Goal: Communication & Community: Answer question/provide support

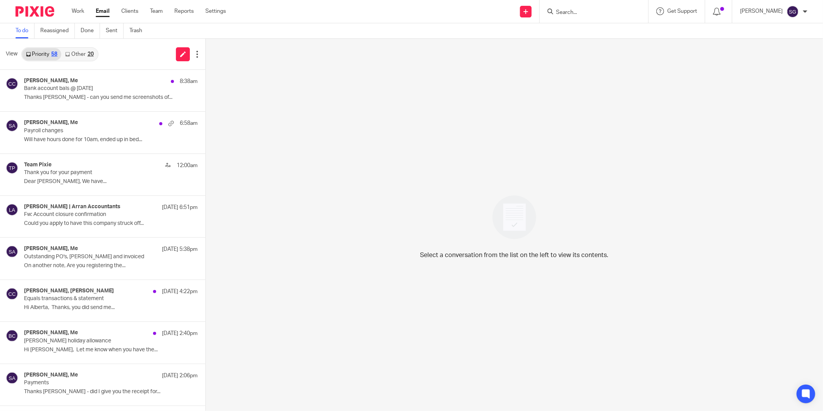
drag, startPoint x: 0, startPoint y: 0, endPoint x: 102, endPoint y: 12, distance: 103.1
click at [101, 12] on link "Email" at bounding box center [103, 11] width 14 height 8
click at [180, 55] on icon at bounding box center [183, 54] width 6 height 6
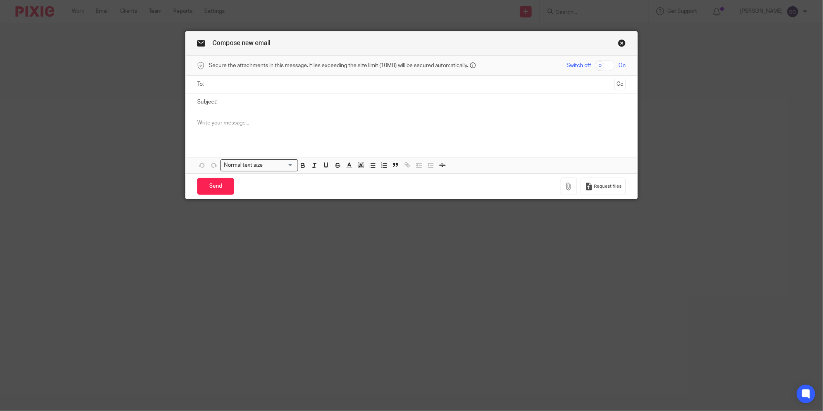
click at [245, 87] on input "text" at bounding box center [412, 84] width 400 height 9
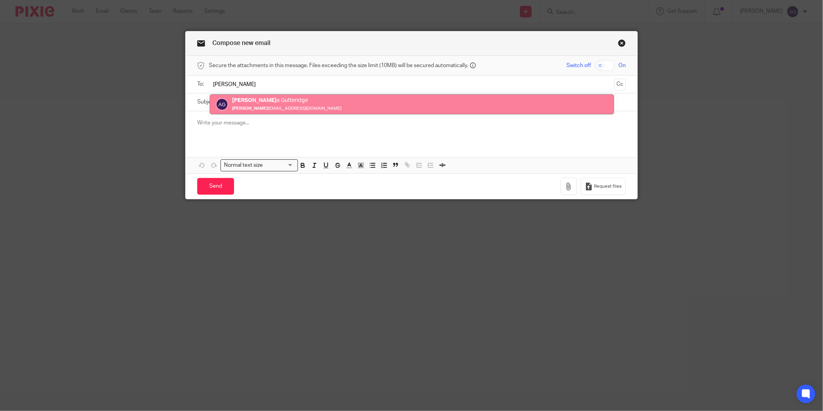
type input "Albert"
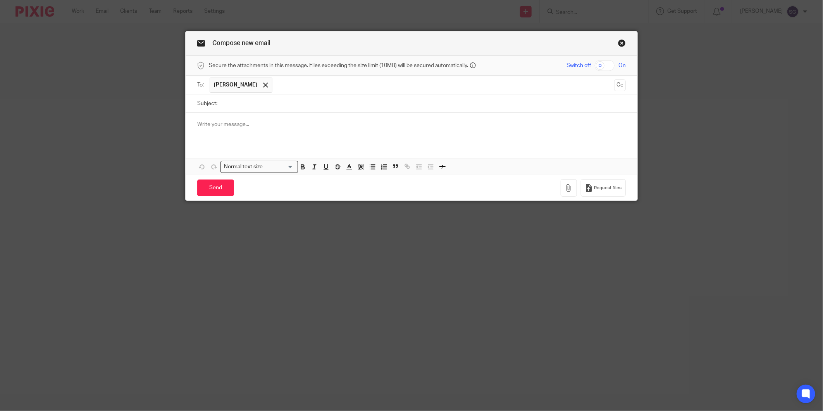
click at [253, 98] on input "Subject:" at bounding box center [423, 103] width 405 height 17
type input "P"
click at [253, 102] on input "Approvald" at bounding box center [423, 103] width 405 height 17
type input "ApprovalS"
click at [253, 102] on input "ApprovalS" at bounding box center [423, 103] width 405 height 17
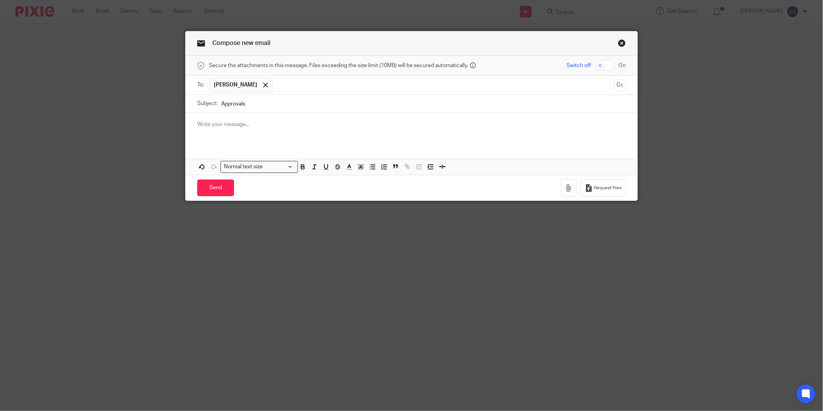
type input "Approvals"
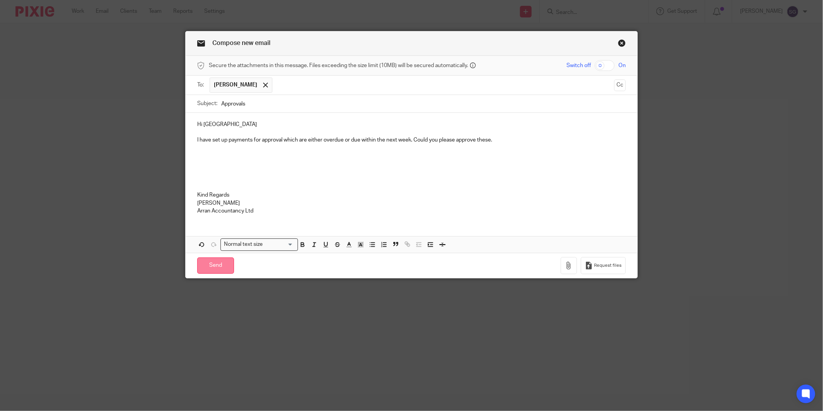
click at [216, 268] on input "Send" at bounding box center [215, 265] width 37 height 17
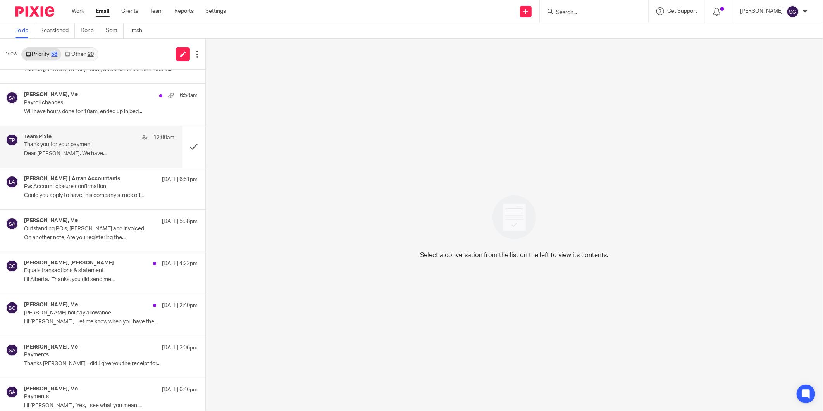
scroll to position [43, 0]
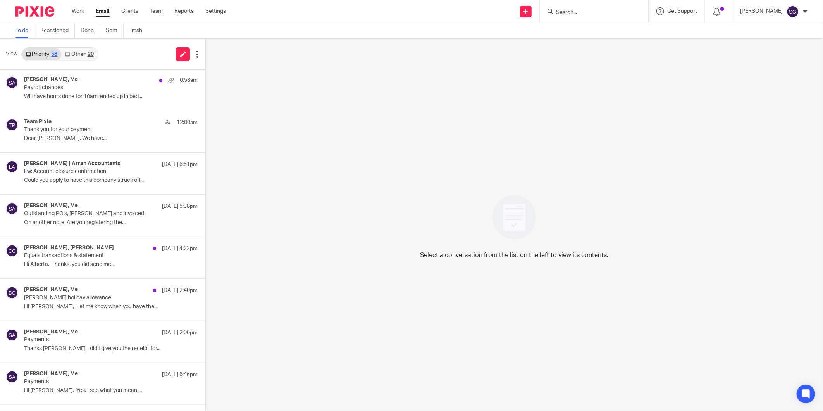
click at [100, 10] on link "Email" at bounding box center [103, 11] width 14 height 8
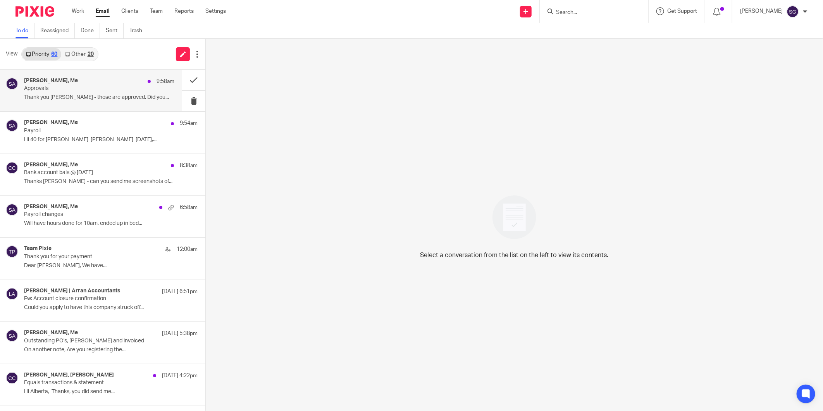
click at [114, 86] on p "Approvals" at bounding box center [84, 88] width 120 height 7
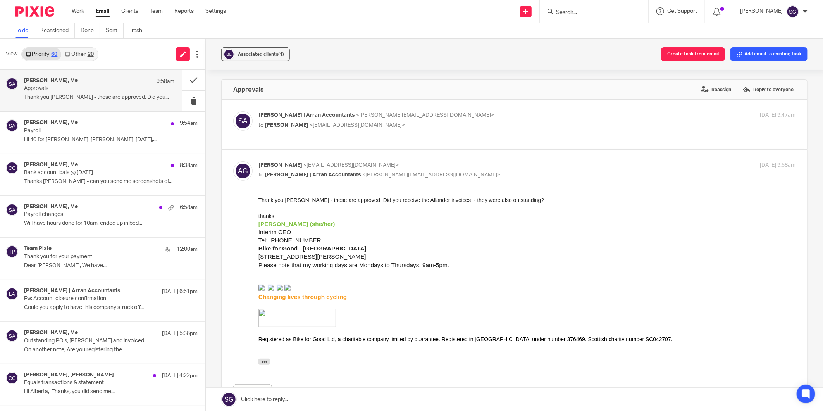
click at [327, 401] on link at bounding box center [515, 399] width 618 height 23
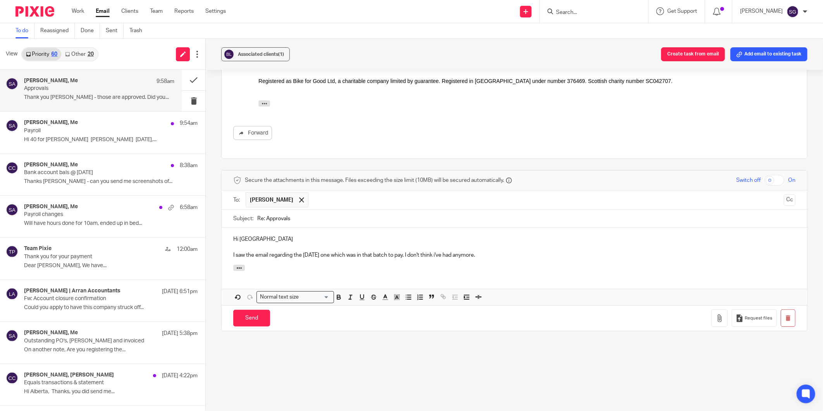
click at [446, 259] on p "I saw the email regarding the August 25 one which was in that batch to pay. I d…" at bounding box center [514, 255] width 562 height 8
drag, startPoint x: 490, startPoint y: 273, endPoint x: 418, endPoint y: 276, distance: 72.2
click at [418, 265] on div "Hi Alberta I saw the email regarding the August 25 one which was in that batch …" at bounding box center [515, 246] width 586 height 37
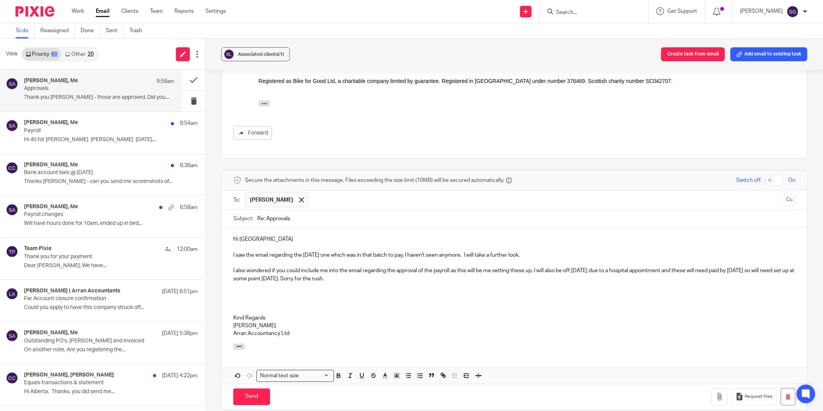
drag, startPoint x: 371, startPoint y: 297, endPoint x: 225, endPoint y: 285, distance: 146.6
click at [225, 285] on div "Hi Alberta I saw the email regarding the August 25 one which was in that batch …" at bounding box center [515, 286] width 586 height 116
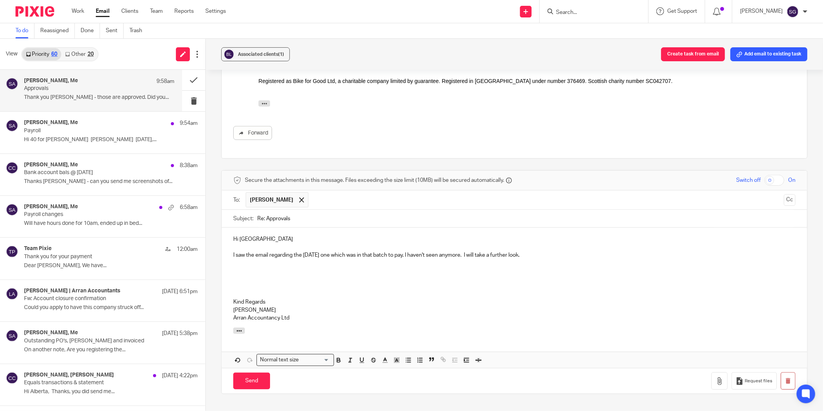
click at [231, 291] on div "Hi Alberta I saw the email regarding the August 25 one which was in that batch …" at bounding box center [515, 278] width 586 height 100
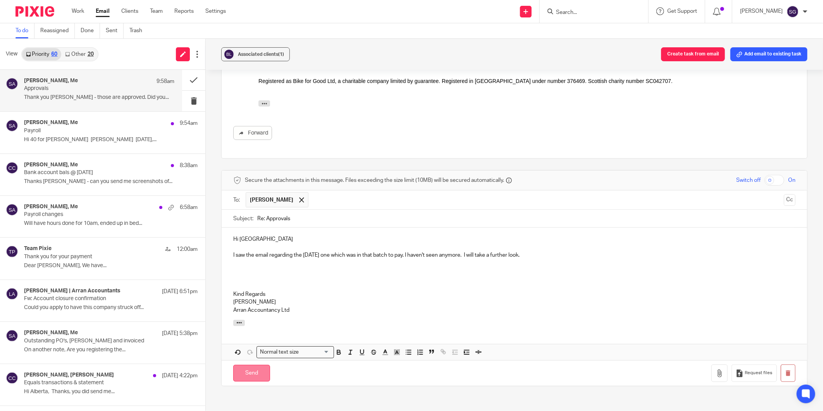
click at [256, 381] on input "Send" at bounding box center [251, 373] width 37 height 17
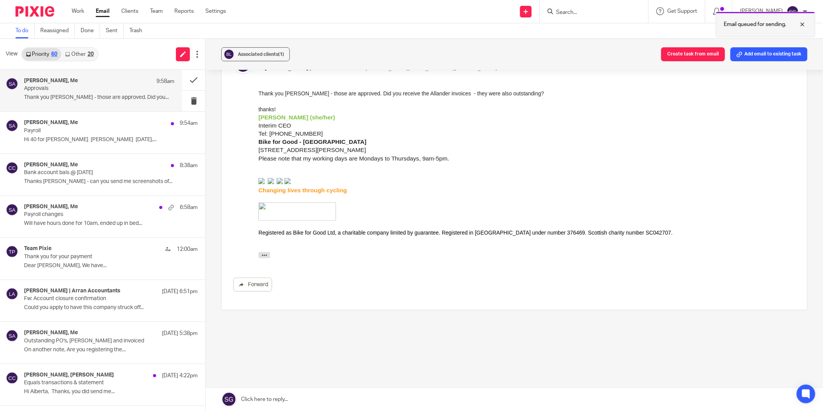
click at [803, 24] on div at bounding box center [797, 24] width 21 height 9
click at [566, 14] on input "Search" at bounding box center [591, 12] width 70 height 7
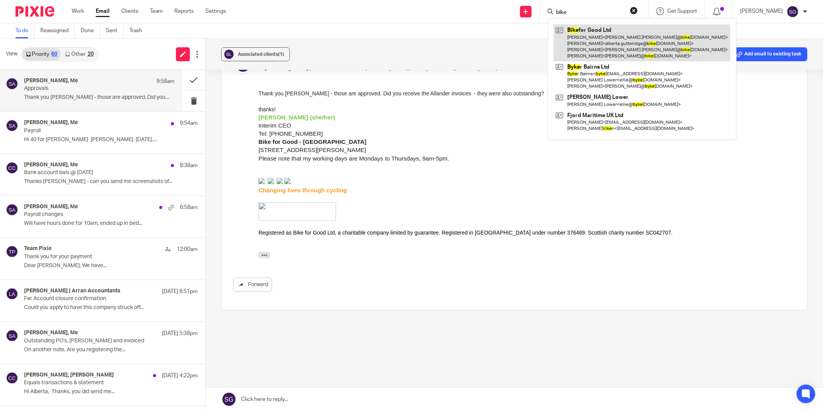
type input "bike"
drag, startPoint x: 600, startPoint y: 47, endPoint x: 594, endPoint y: 47, distance: 5.8
click at [600, 47] on link at bounding box center [642, 42] width 177 height 37
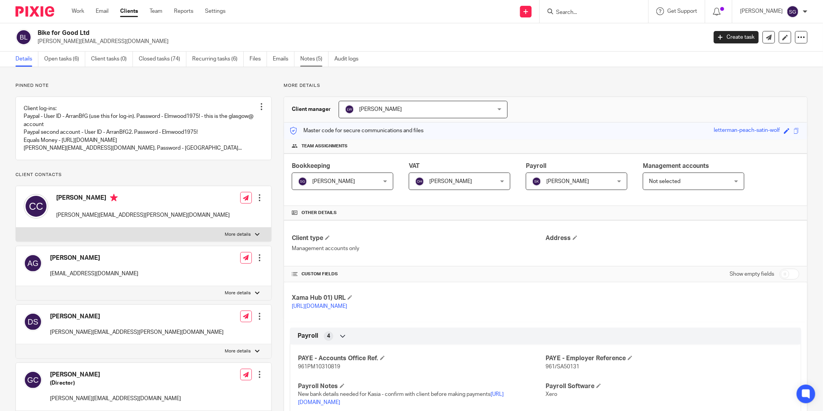
click at [311, 61] on link "Notes (5)" at bounding box center [314, 59] width 28 height 15
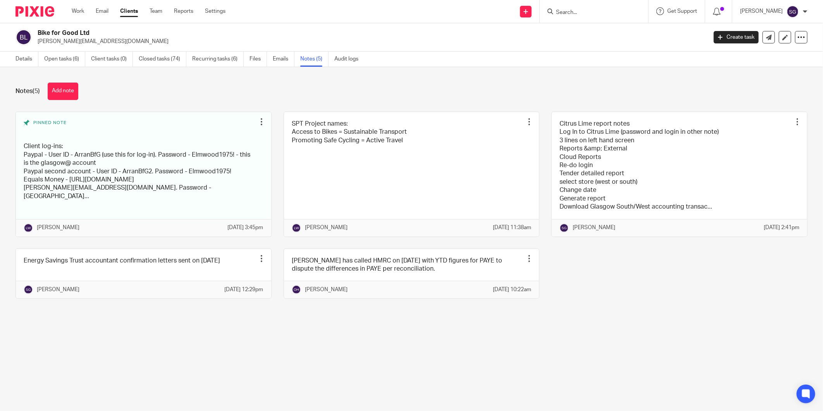
click at [466, 19] on div "Send new email Create task Add client Request signature Get Support Contact Sup…" at bounding box center [530, 11] width 586 height 23
click at [277, 59] on link "Emails" at bounding box center [284, 59] width 22 height 15
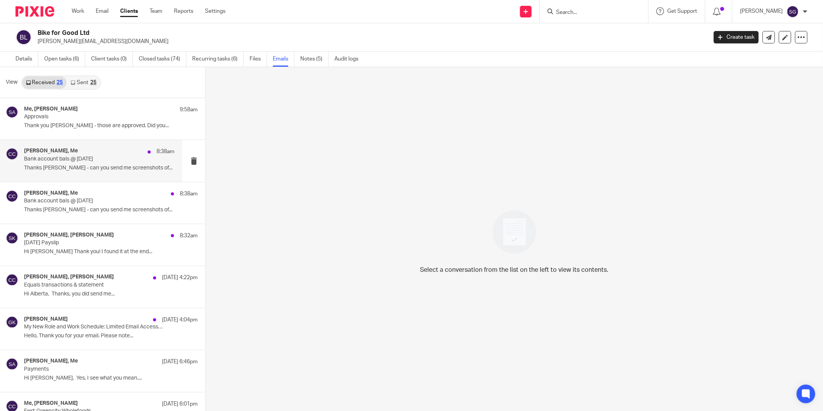
click at [69, 158] on p "Bank account bals @ [DATE]" at bounding box center [84, 159] width 120 height 7
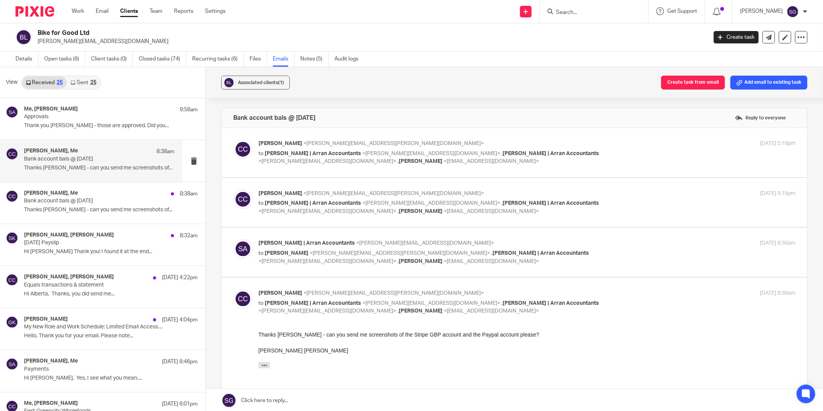
click at [321, 166] on label at bounding box center [515, 152] width 586 height 49
click at [233, 140] on input "checkbox" at bounding box center [233, 139] width 0 height 0
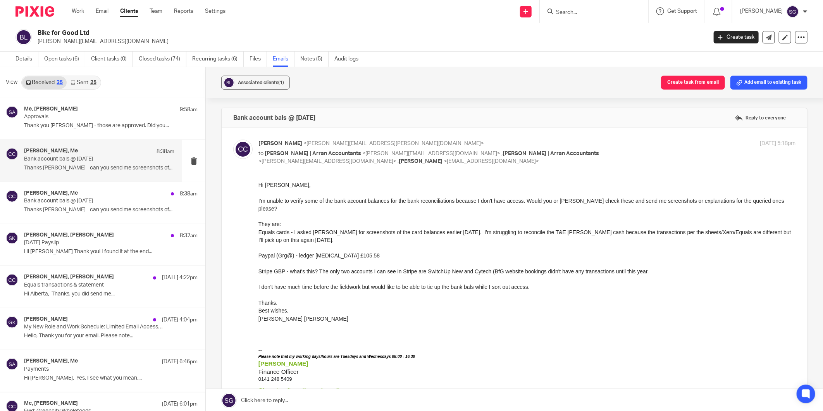
click at [316, 165] on p "to Lorna | Arran Accountants <lorna@arranaccountants.co.uk> , Sarah | Arran Acc…" at bounding box center [438, 158] width 358 height 16
checkbox input "false"
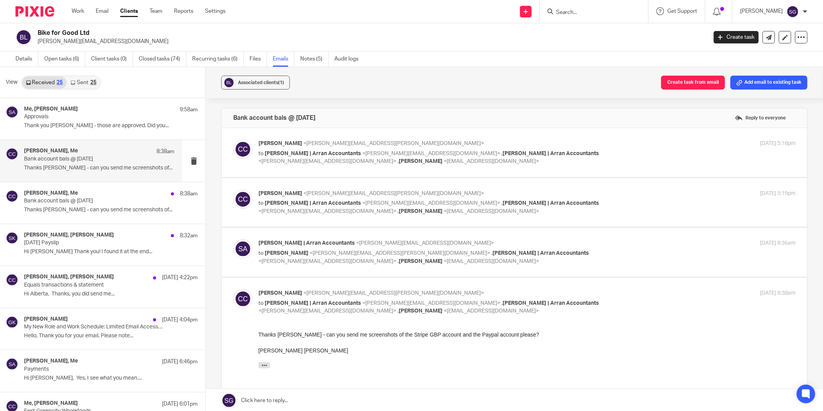
drag, startPoint x: 422, startPoint y: 90, endPoint x: 419, endPoint y: 16, distance: 73.7
click at [422, 90] on div "Associated clients (1) Create task from email Add email to existing task" at bounding box center [515, 82] width 618 height 31
click at [395, 26] on div "Bike for Good Ltd greg@bikeforgood.org.uk Create task Update from Companies Hou…" at bounding box center [411, 37] width 823 height 28
click at [83, 247] on div "Sarah Kash, Alberta Gutteridge 8:32am September 2025 Payslip Hi Sarah Thank you…" at bounding box center [99, 245] width 150 height 26
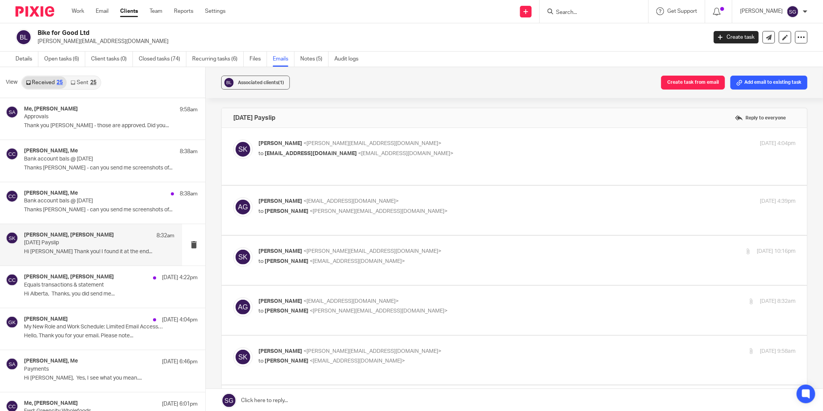
click at [283, 63] on link "Emails" at bounding box center [284, 59] width 22 height 15
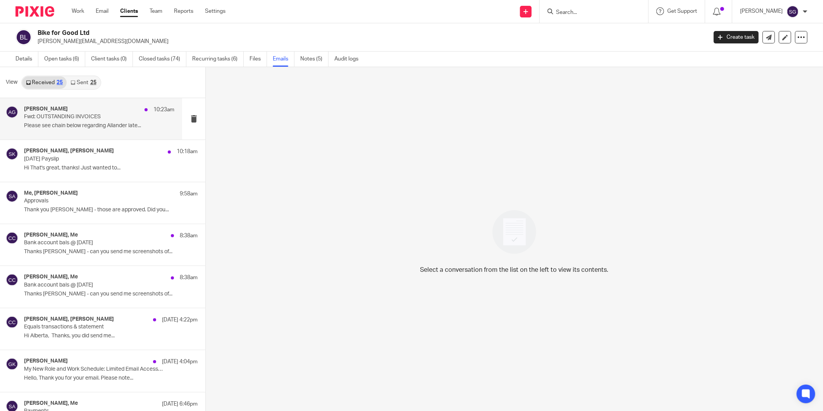
click at [81, 120] on p "Fwd: OUTSTANDING INVOICES" at bounding box center [84, 117] width 120 height 7
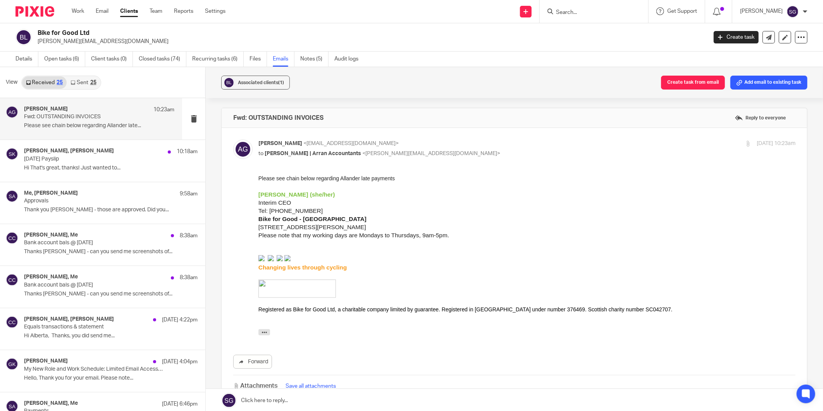
scroll to position [114, 0]
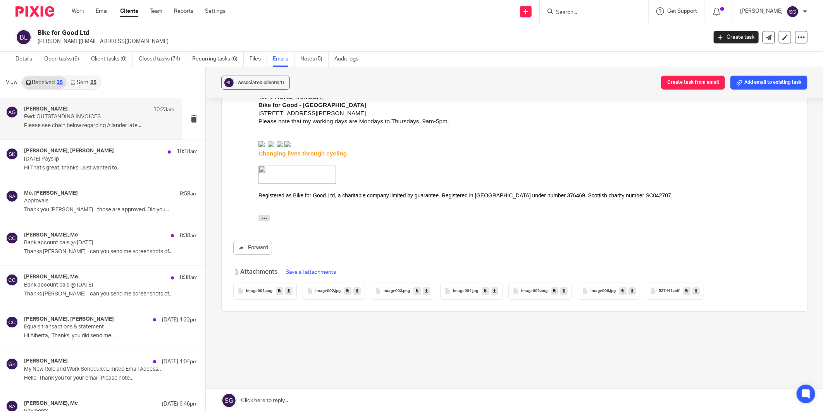
click at [259, 291] on span "image001" at bounding box center [255, 291] width 19 height 5
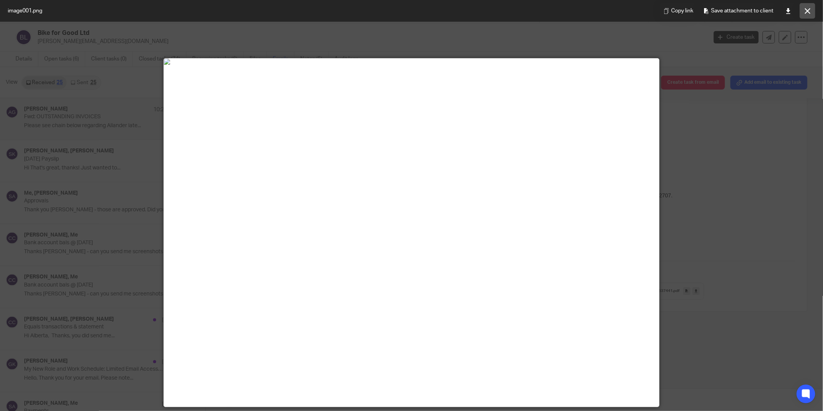
click at [808, 10] on icon at bounding box center [808, 11] width 6 height 6
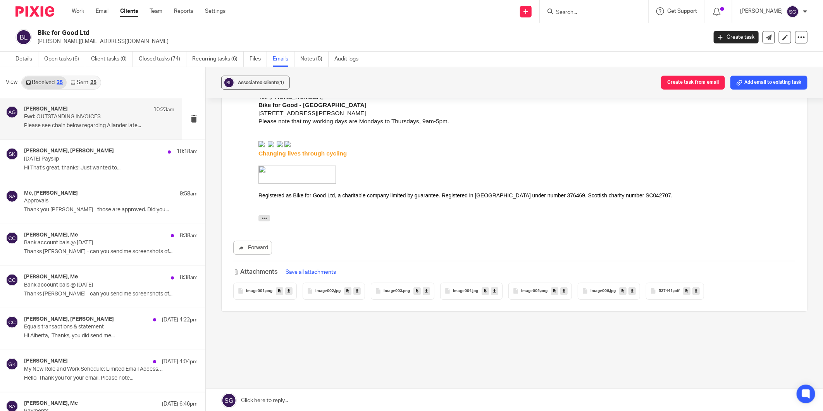
click at [261, 222] on div "---------- Forwarded message --------- From: Alberta Gutteridge < alberta.gutte…" at bounding box center [526, 220] width 537 height 10
click at [264, 217] on icon "button" at bounding box center [264, 218] width 6 height 6
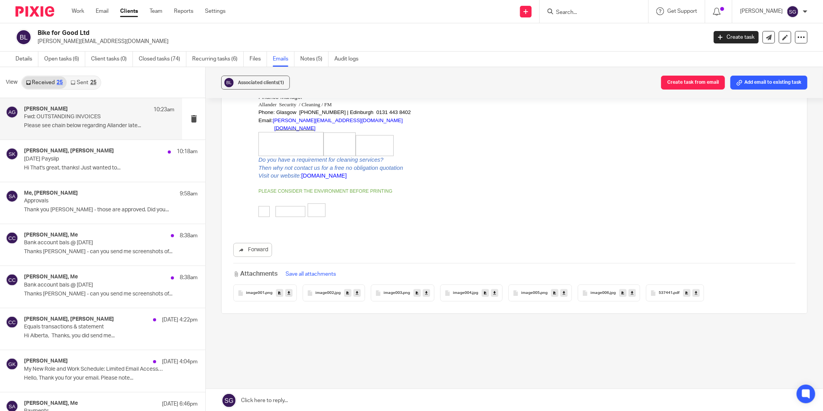
scroll to position [841, 0]
click at [253, 289] on span "image001" at bounding box center [255, 291] width 19 height 5
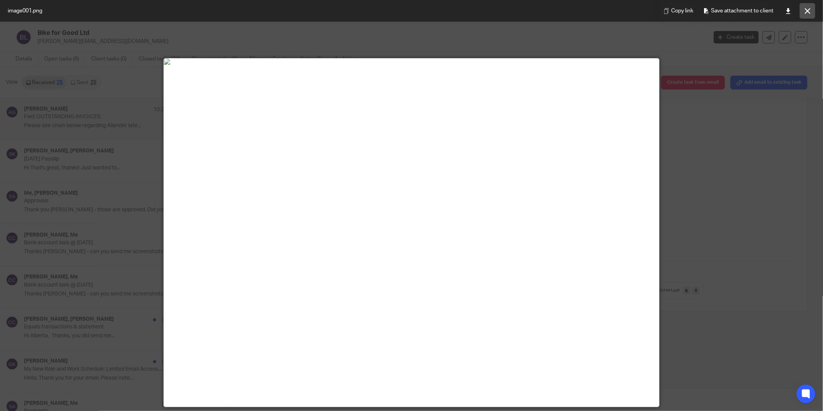
click at [810, 12] on icon at bounding box center [808, 11] width 6 height 6
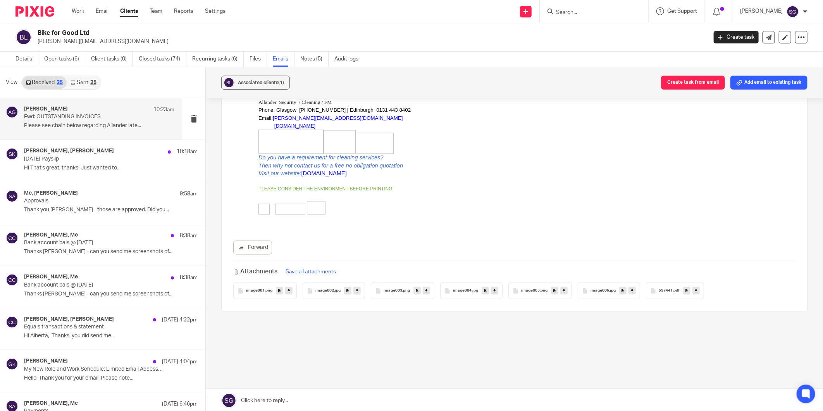
click at [324, 287] on div "image002 .jpg" at bounding box center [334, 290] width 62 height 17
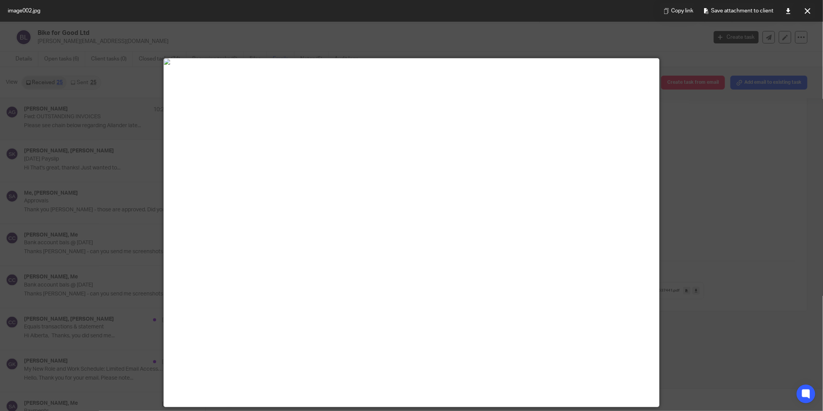
drag, startPoint x: 802, startPoint y: 12, endPoint x: 721, endPoint y: 79, distance: 104.9
click at [802, 13] on button at bounding box center [808, 11] width 16 height 16
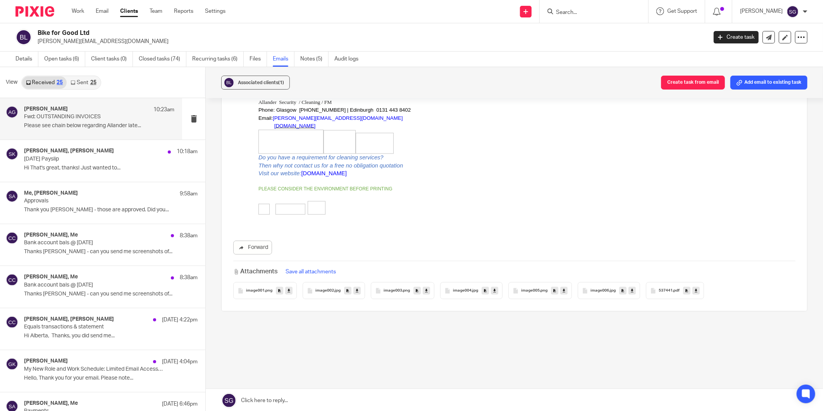
click at [389, 292] on span "image003" at bounding box center [393, 291] width 19 height 5
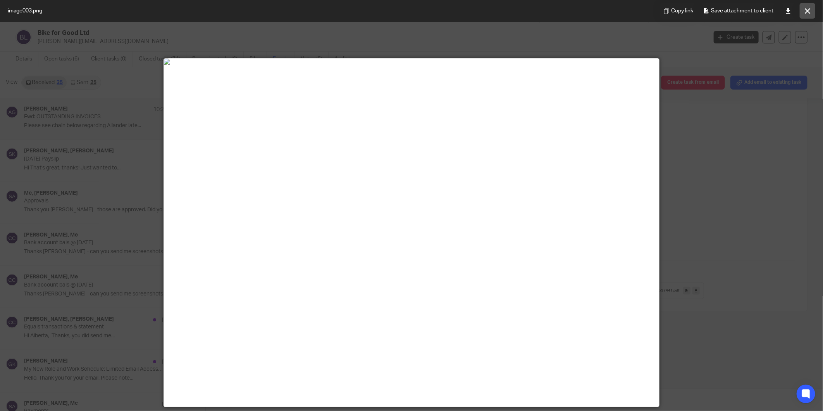
click at [809, 9] on icon at bounding box center [808, 11] width 6 height 6
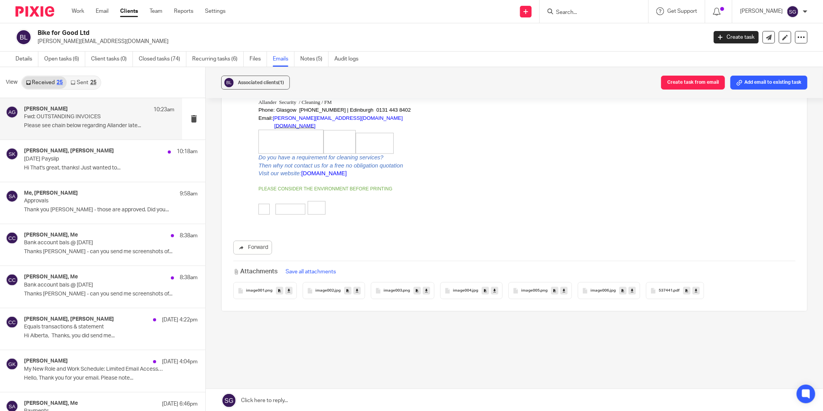
click at [463, 292] on span "image004" at bounding box center [462, 291] width 19 height 5
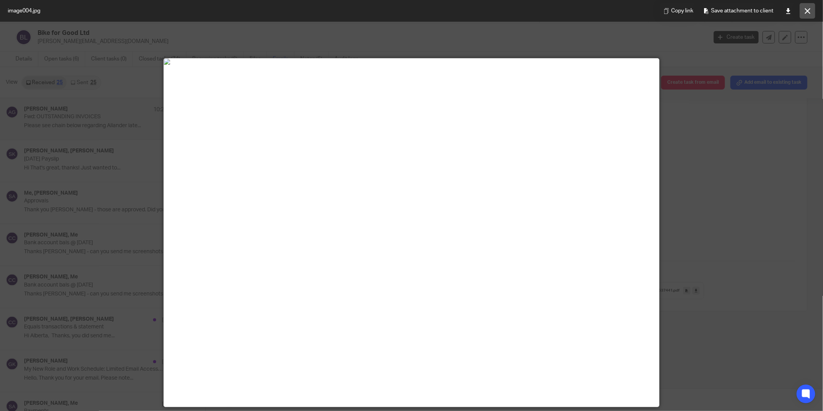
click at [803, 6] on button at bounding box center [808, 11] width 16 height 16
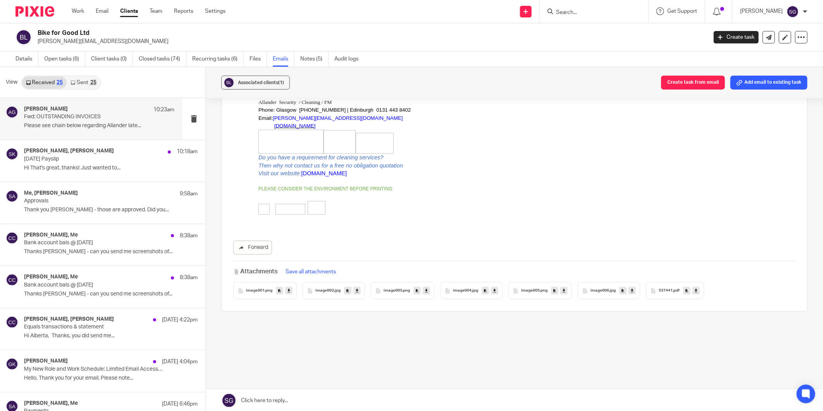
click at [524, 293] on span "image005" at bounding box center [530, 291] width 19 height 5
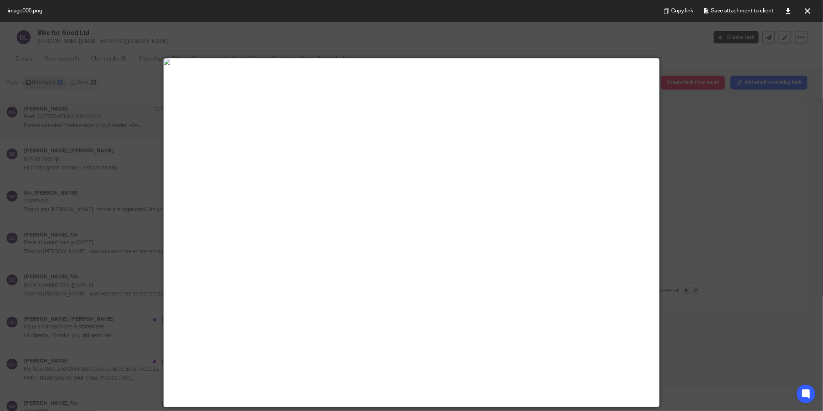
click at [530, 289] on div at bounding box center [411, 233] width 495 height 348
click at [808, 12] on icon at bounding box center [808, 11] width 6 height 6
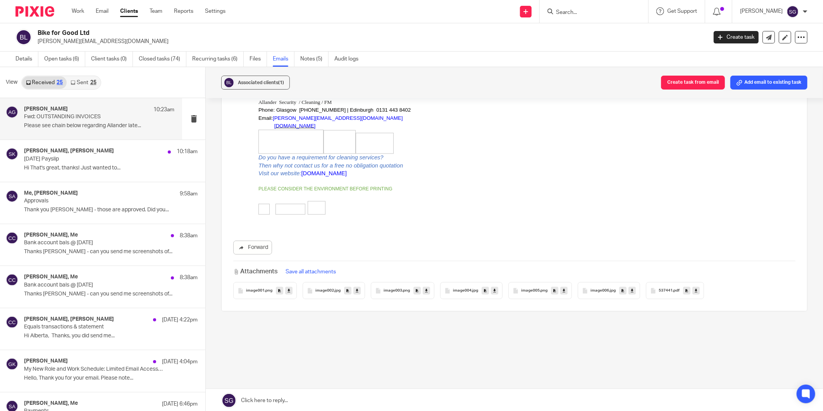
click at [597, 289] on span "image006" at bounding box center [600, 291] width 19 height 5
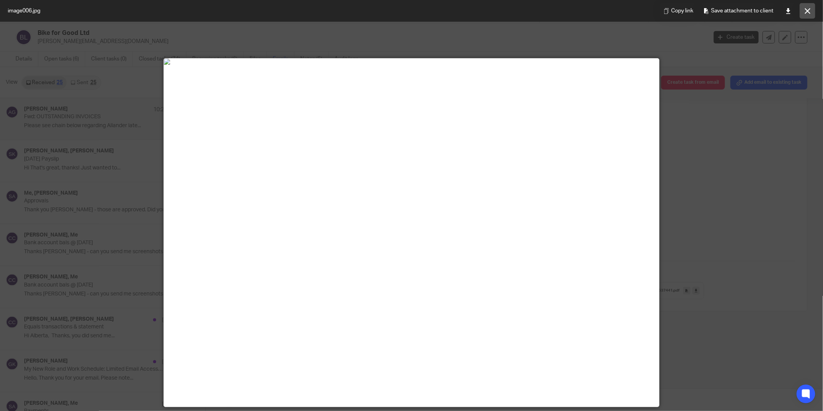
click at [811, 7] on button at bounding box center [808, 11] width 16 height 16
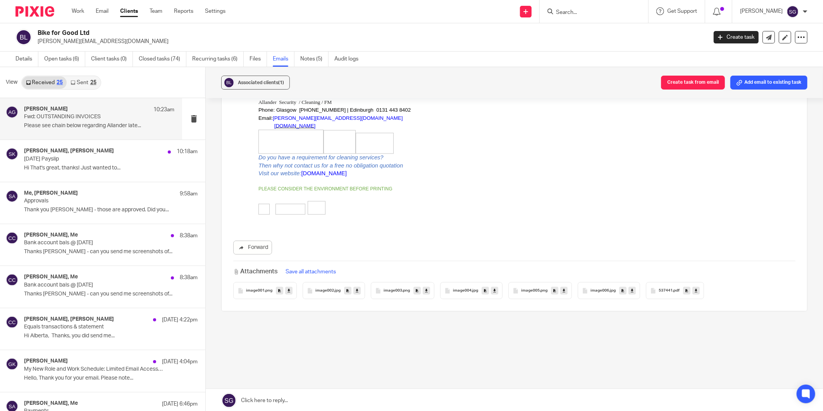
click at [668, 289] on span "537441" at bounding box center [666, 291] width 14 height 5
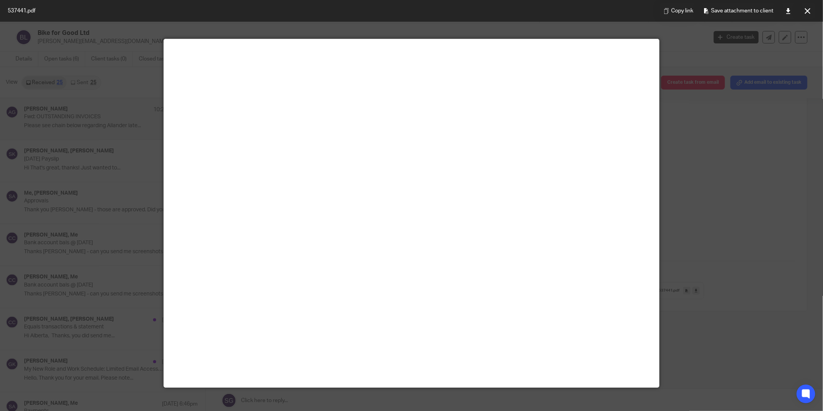
scroll to position [21, 0]
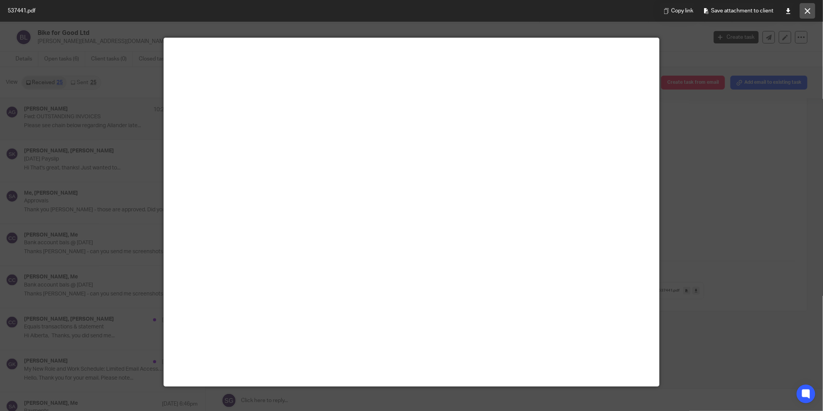
click at [809, 10] on icon at bounding box center [808, 11] width 6 height 6
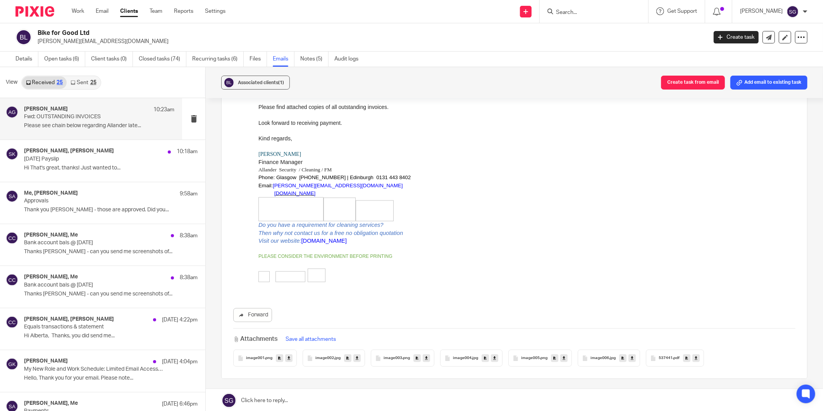
scroll to position [712, 0]
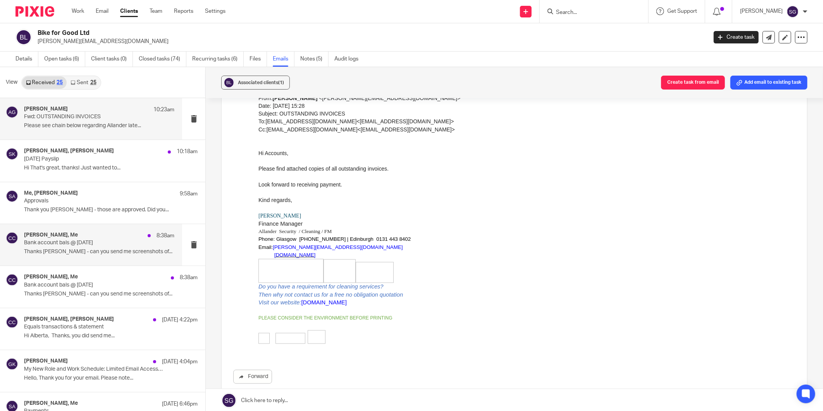
click at [83, 260] on div "Carol-Ann Cormack, Me 8:38am Bank account bals @ 31/03/25 Thanks Sarah - can yo…" at bounding box center [91, 244] width 182 height 41
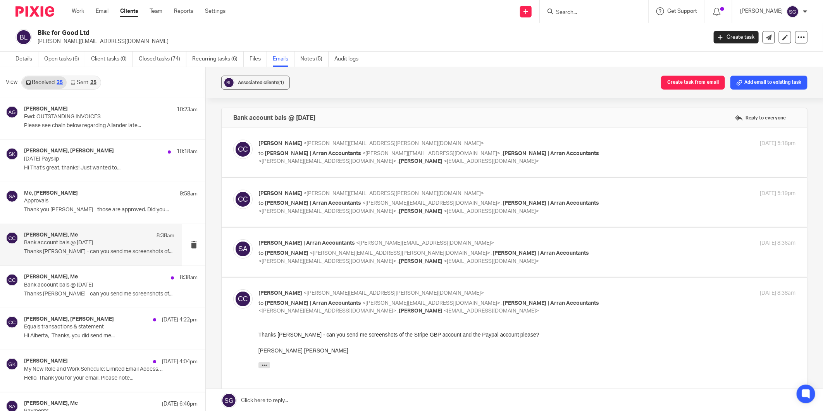
scroll to position [0, 0]
click at [303, 400] on link at bounding box center [515, 400] width 618 height 23
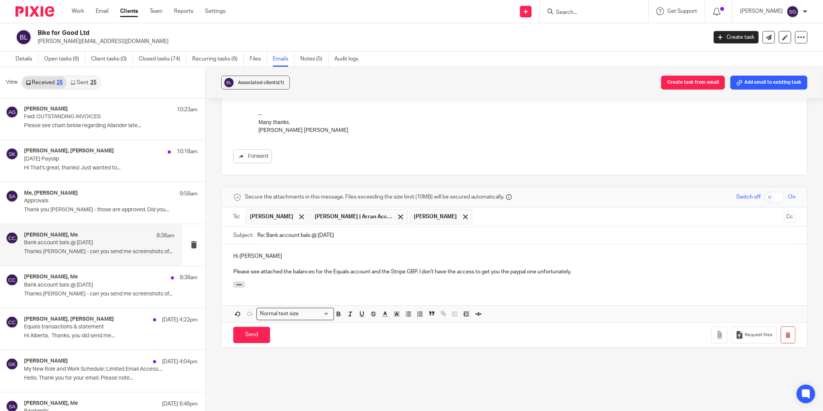
click at [577, 274] on p "Please see attached the balances for the Equals account and the Stripe GBP. I d…" at bounding box center [514, 272] width 562 height 8
click at [592, 277] on div "Hi Carol Please see attached the balances for the Equals account and the Stripe…" at bounding box center [515, 263] width 586 height 37
drag, startPoint x: 567, startPoint y: 273, endPoint x: 333, endPoint y: 273, distance: 233.8
click at [333, 273] on p "Please see attached the balances for the Equals account and the Stripe GBP. I d…" at bounding box center [514, 272] width 562 height 8
click at [348, 273] on p "Please see attached the balanc" at bounding box center [514, 272] width 562 height 8
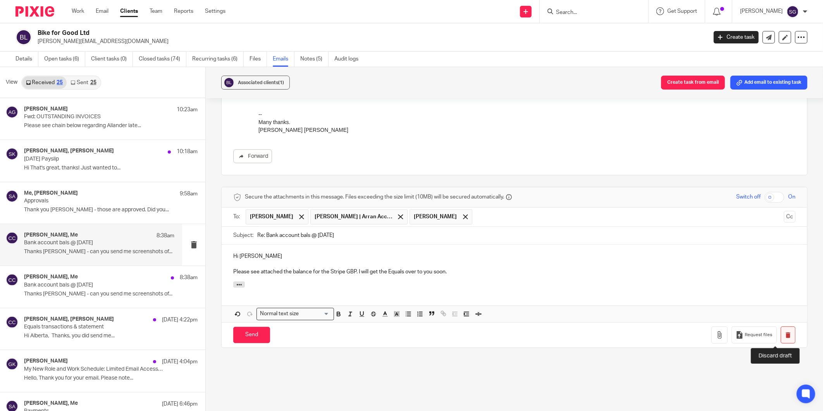
click at [785, 335] on icon "button" at bounding box center [788, 335] width 6 height 6
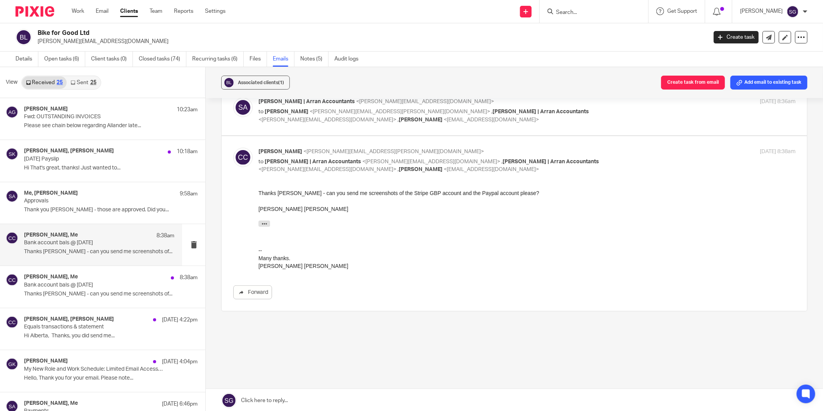
scroll to position [141, 0]
click at [103, 11] on link "Email" at bounding box center [102, 11] width 13 height 8
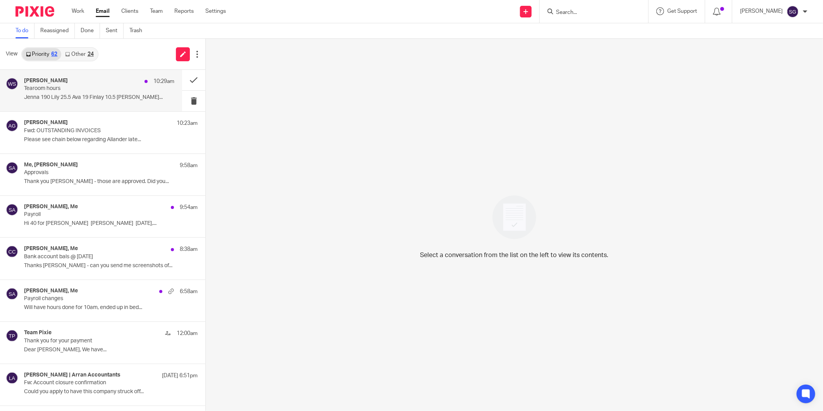
click at [61, 101] on div "[PERSON_NAME] 10:29am Tearoom hours [PERSON_NAME] 190 Lily 25.5 Ava 19 Finlay 1…" at bounding box center [99, 91] width 150 height 26
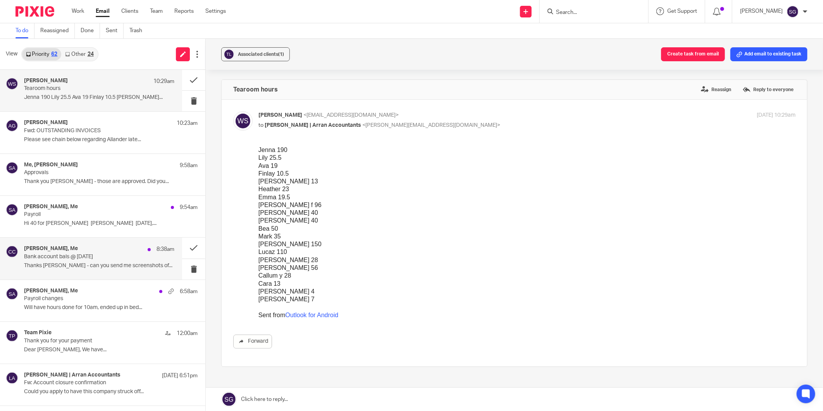
click at [88, 264] on p "Thanks [PERSON_NAME] - can you send me screenshots of..." at bounding box center [99, 265] width 150 height 7
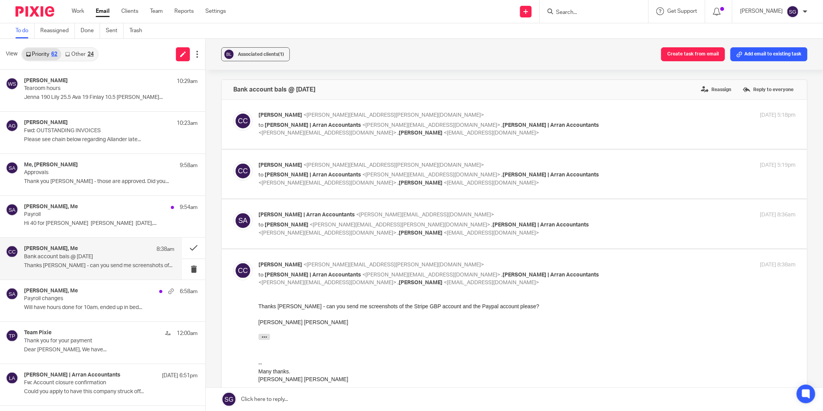
click at [279, 396] on link at bounding box center [515, 399] width 618 height 23
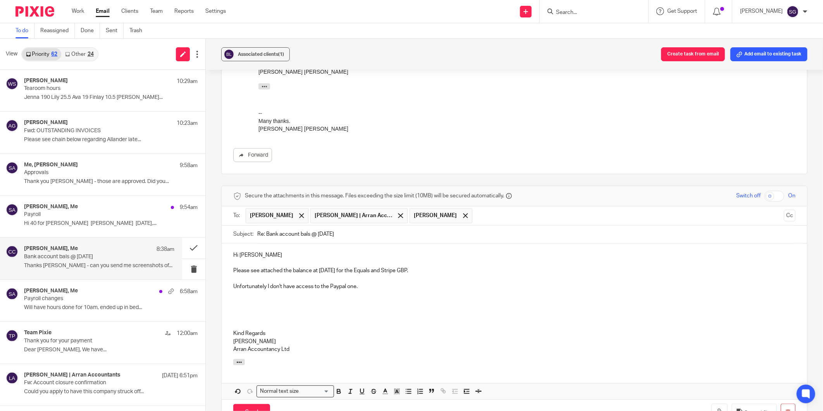
click at [371, 289] on p "Unfortunately I don't have access to the Paypal one." at bounding box center [514, 287] width 562 height 8
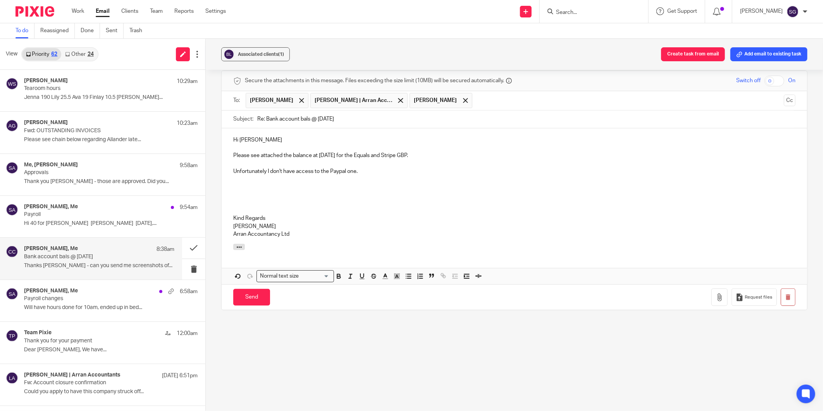
scroll to position [366, 0]
click at [716, 294] on icon "button" at bounding box center [720, 297] width 8 height 8
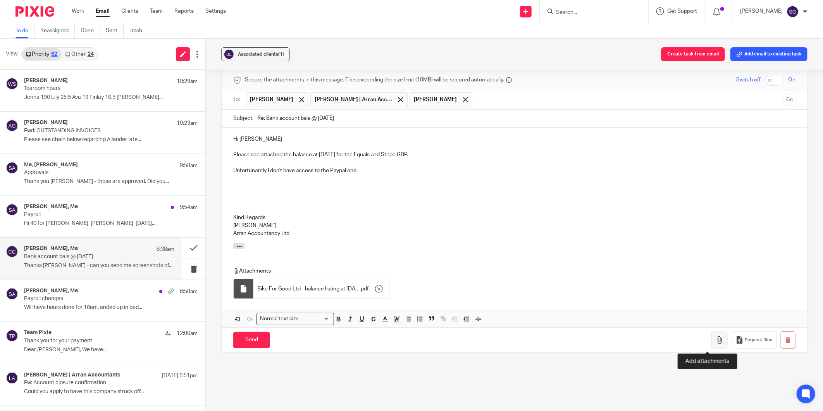
click at [712, 340] on button "button" at bounding box center [720, 339] width 16 height 17
click at [251, 338] on input "Send" at bounding box center [251, 340] width 37 height 17
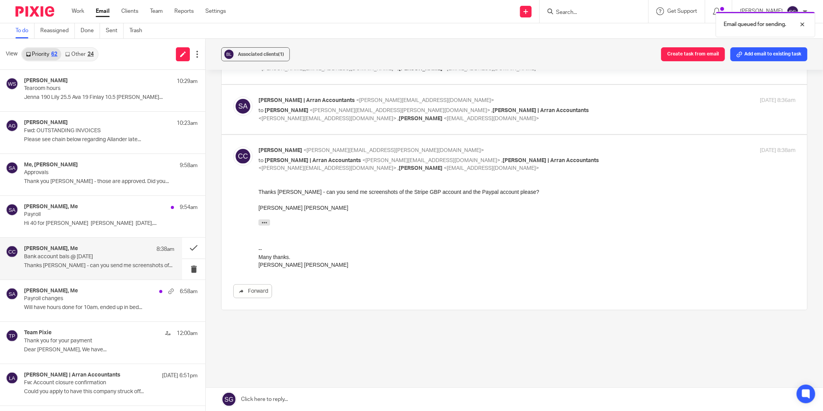
scroll to position [114, 0]
click at [87, 129] on p "Fwd: OUTSTANDING INVOICES" at bounding box center [84, 131] width 120 height 7
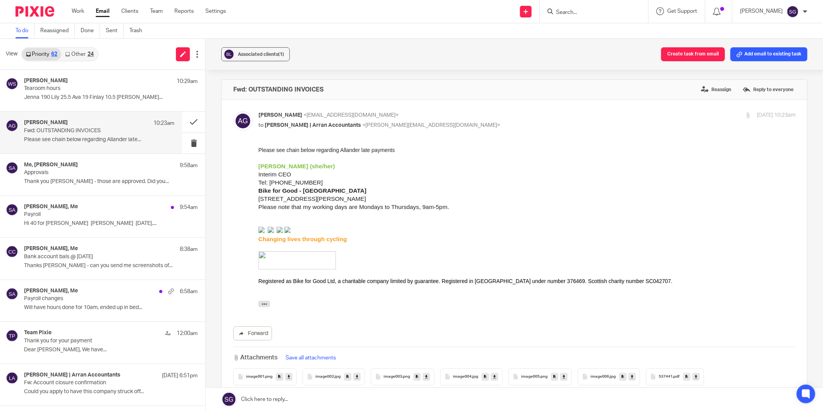
scroll to position [0, 0]
click at [350, 397] on link at bounding box center [515, 399] width 618 height 23
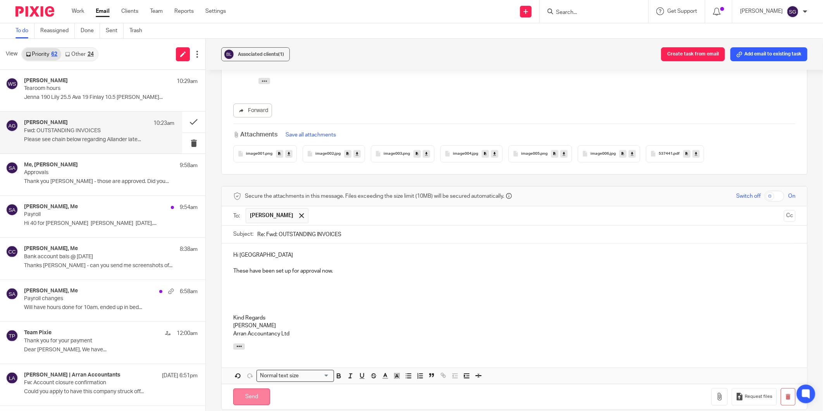
click at [248, 397] on input "Send" at bounding box center [251, 396] width 37 height 17
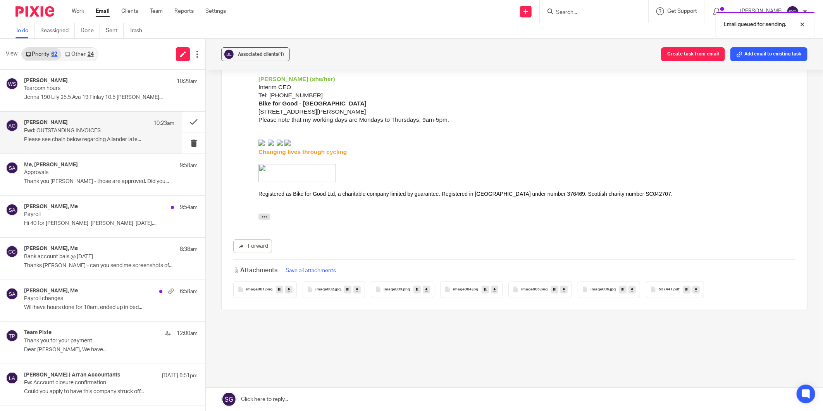
scroll to position [87, 0]
drag, startPoint x: 100, startPoint y: 11, endPoint x: 111, endPoint y: 8, distance: 11.6
click at [100, 11] on link "Email" at bounding box center [103, 11] width 14 height 8
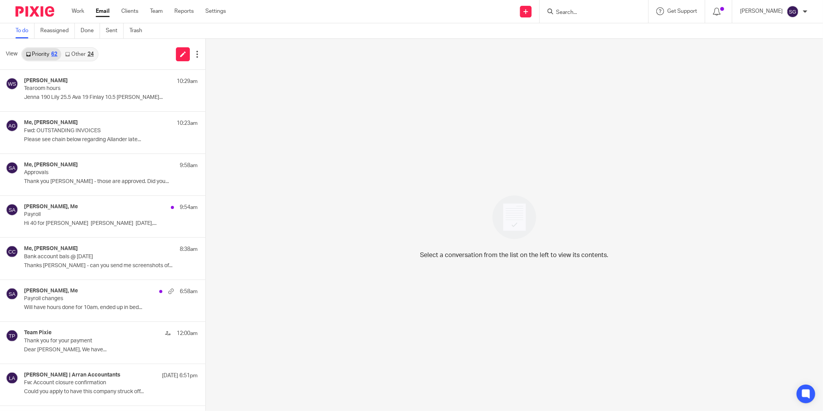
click at [90, 56] on div "24" at bounding box center [91, 54] width 6 height 5
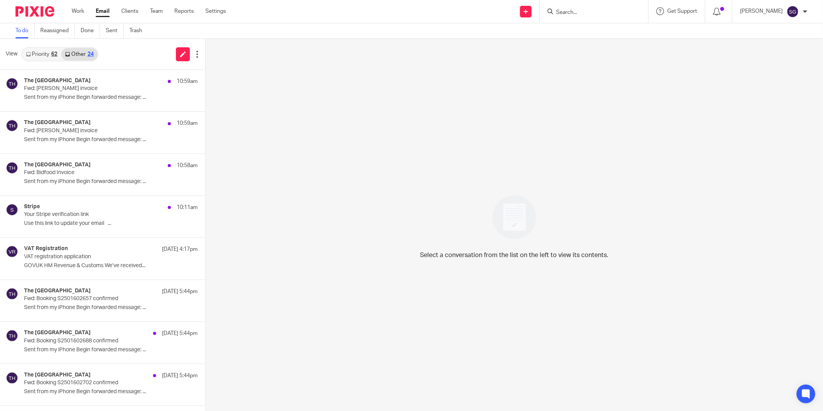
click at [43, 55] on link "Priority 62" at bounding box center [41, 54] width 39 height 12
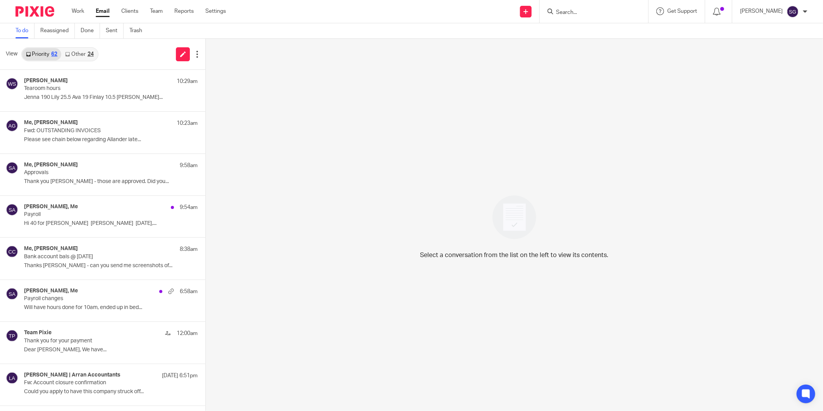
click at [428, 31] on div "To do Reassigned Done Sent Trash" at bounding box center [411, 31] width 823 height 16
click at [88, 86] on p "Tearoom hours" at bounding box center [84, 88] width 120 height 7
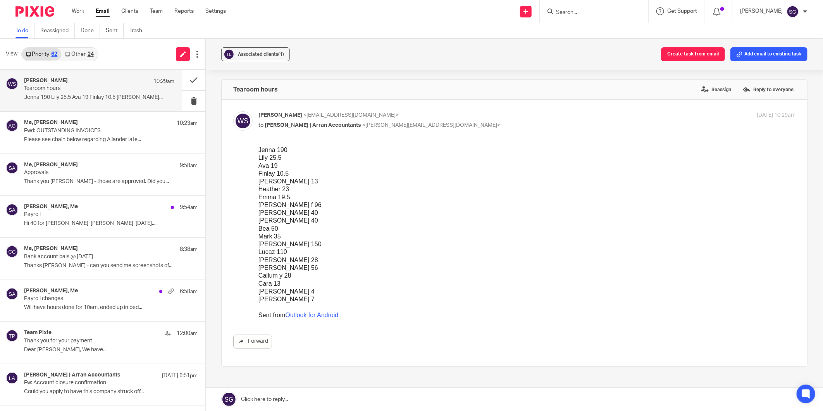
click at [287, 405] on link at bounding box center [515, 399] width 618 height 23
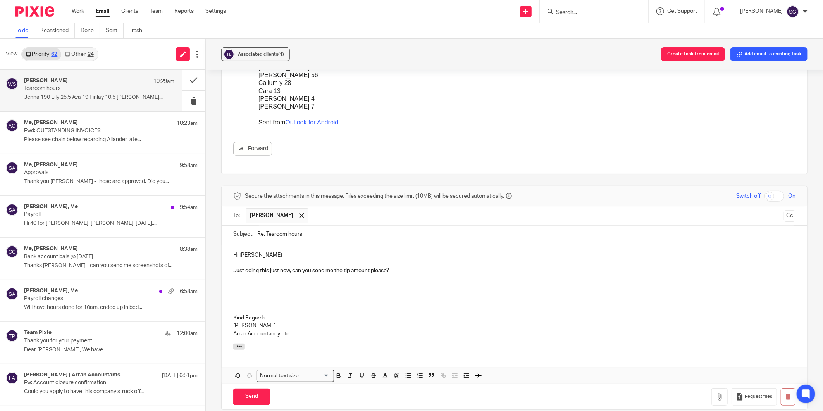
click at [386, 269] on p "Just doing this just now, can you send me the tip amount please?" at bounding box center [514, 271] width 562 height 8
click at [261, 395] on input "Send" at bounding box center [251, 396] width 37 height 17
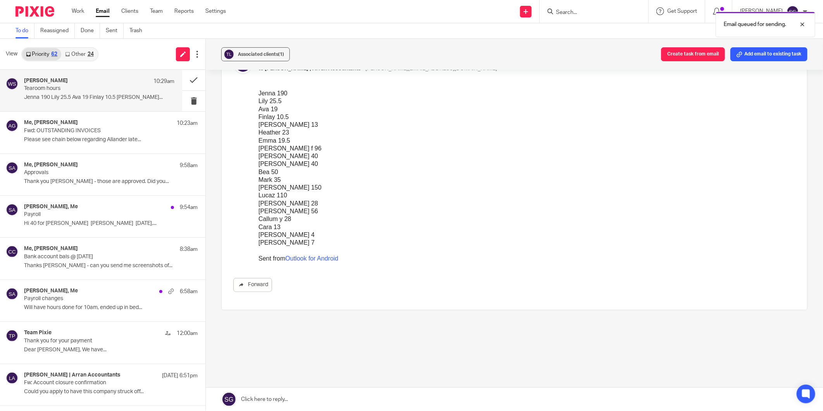
scroll to position [57, 0]
click at [378, 219] on div "Callum y 28" at bounding box center [526, 219] width 537 height 8
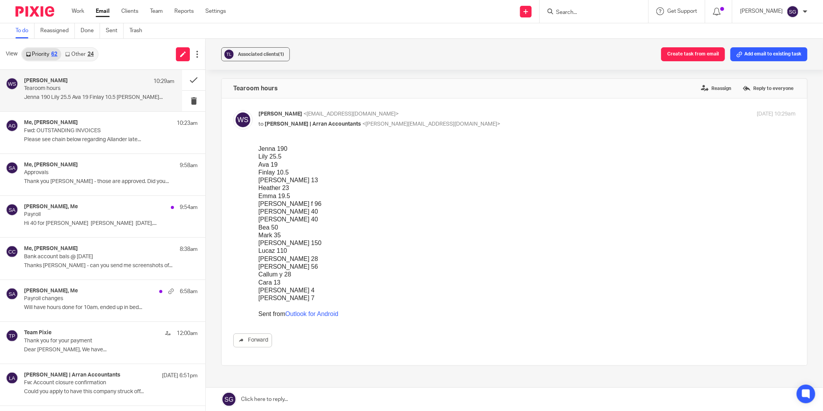
scroll to position [0, 0]
click at [104, 12] on link "Email" at bounding box center [103, 11] width 14 height 8
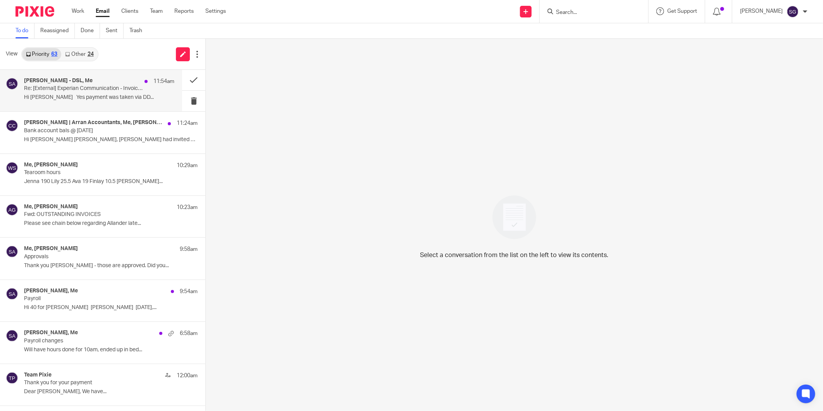
click at [95, 95] on p "Hi [PERSON_NAME] Yes payment was taken via DD..." at bounding box center [99, 97] width 150 height 7
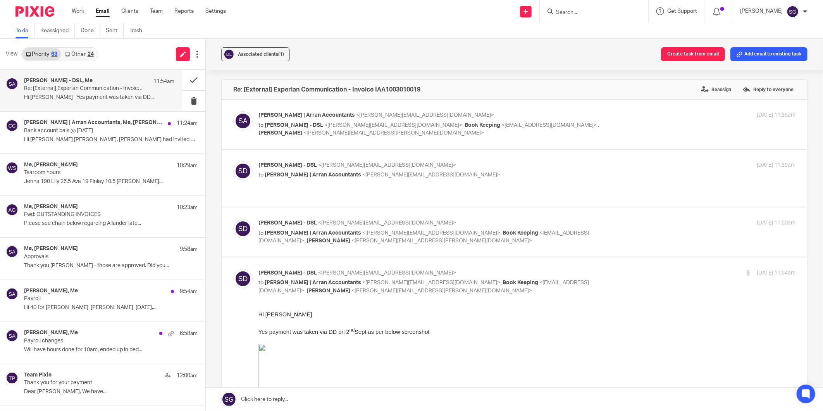
click at [124, 63] on div "View Priority 63 Other 24" at bounding box center [102, 54] width 205 height 31
click at [181, 53] on icon at bounding box center [183, 54] width 6 height 6
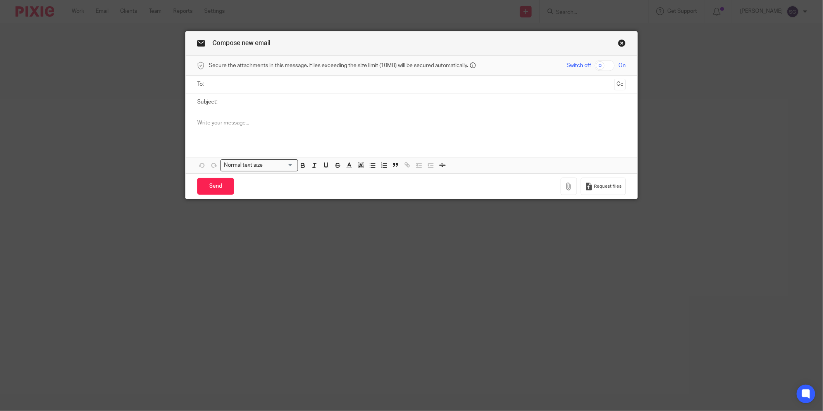
click at [300, 86] on input "text" at bounding box center [412, 84] width 400 height 9
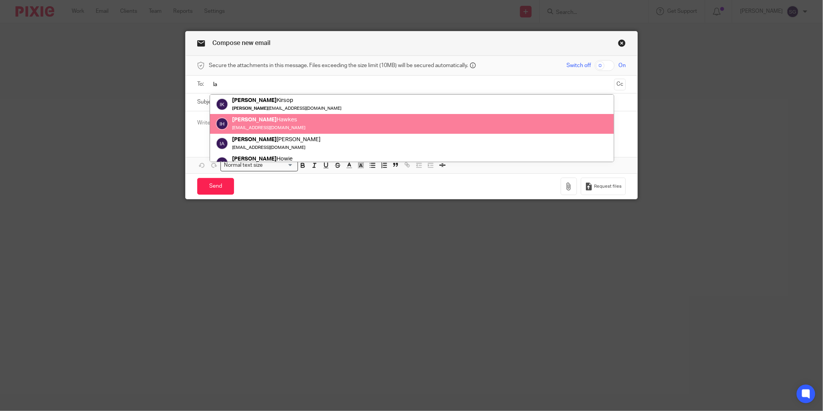
type input "I"
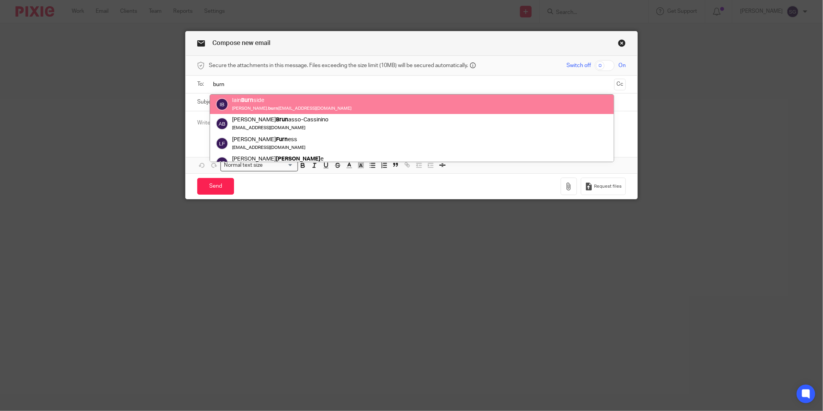
type input "burn"
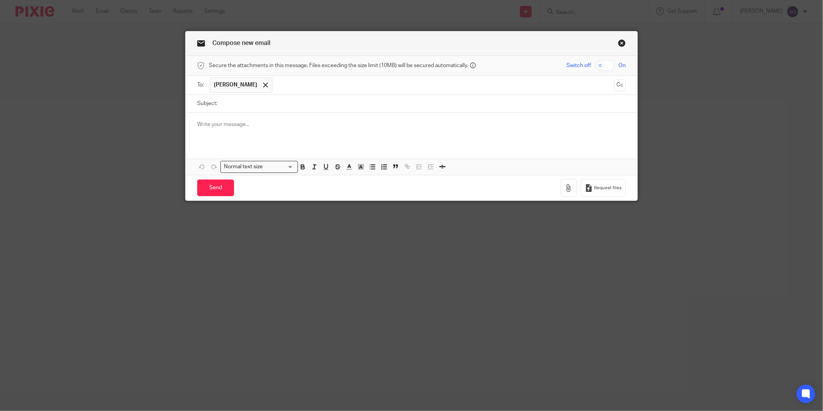
click at [273, 106] on input "Subject:" at bounding box center [423, 103] width 405 height 17
type input "Payment Run"
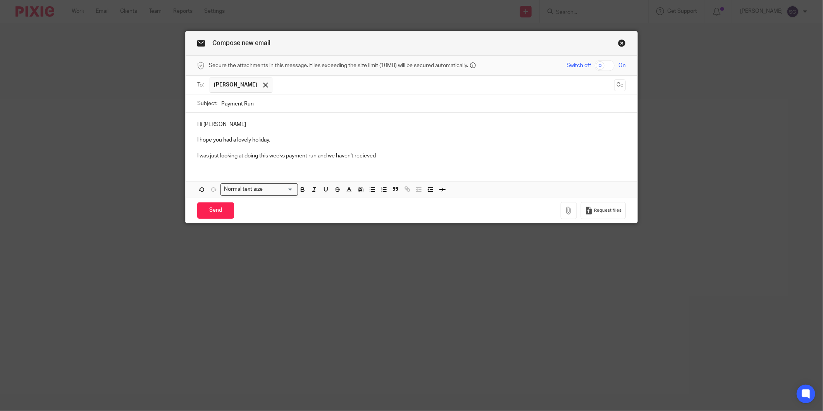
click at [366, 156] on p "I was just looking at doing this weeks payment run and we haven't recieved" at bounding box center [411, 156] width 429 height 8
click at [390, 160] on div "Hi Iain I hope you had a lovely holiday. I was just looking at doing this weeks…" at bounding box center [412, 139] width 452 height 53
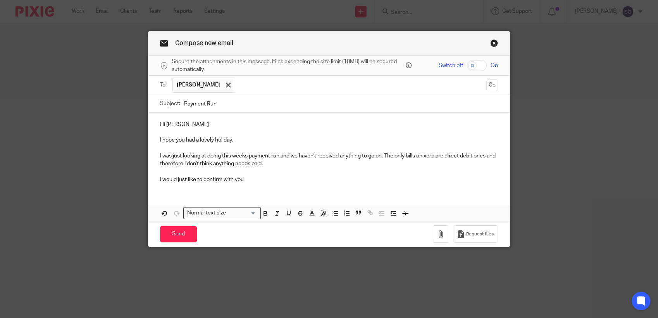
drag, startPoint x: 377, startPoint y: 101, endPoint x: 202, endPoint y: 340, distance: 296.2
click at [202, 318] on html "Work Email Clients Team Reports Settings Work Email Clients Team Reports Settin…" at bounding box center [329, 159] width 658 height 318
click at [276, 164] on p "I was just looking at doing this weeks payment run and we haven't received anyt…" at bounding box center [329, 160] width 338 height 16
click at [277, 162] on p "I was just looking at doing this weeks payment run and we haven't received anyt…" at bounding box center [329, 160] width 338 height 16
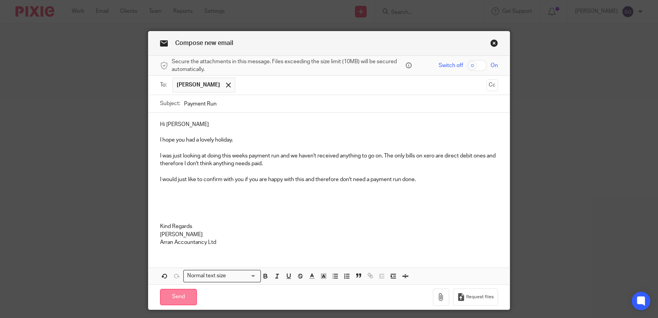
click at [167, 290] on input "Send" at bounding box center [178, 297] width 37 height 17
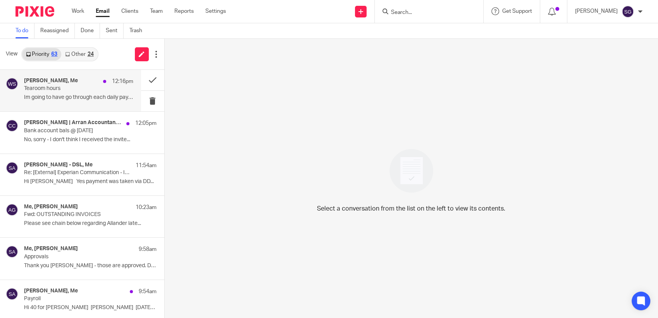
click at [55, 88] on p "Tearoom hours" at bounding box center [67, 88] width 87 height 7
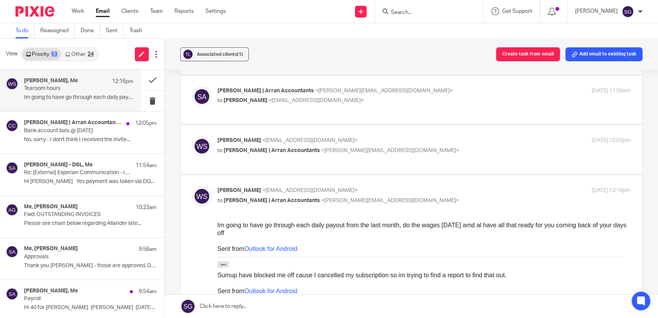
scroll to position [172, 0]
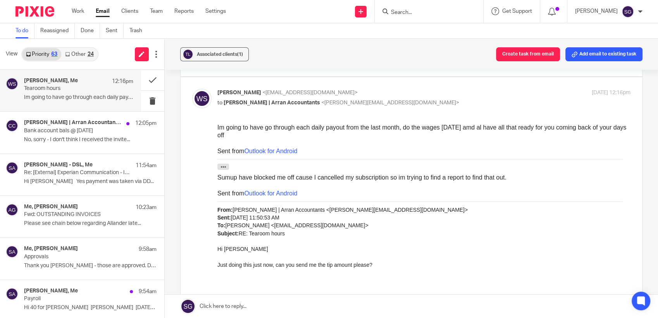
click at [281, 310] on link at bounding box center [412, 306] width 494 height 23
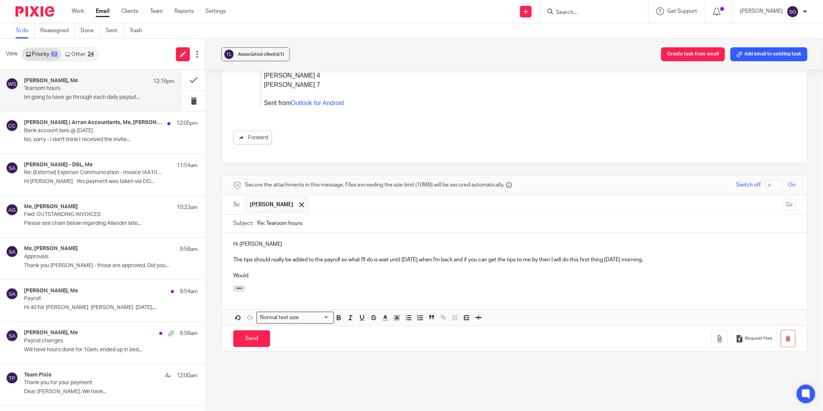
scroll to position [654, 0]
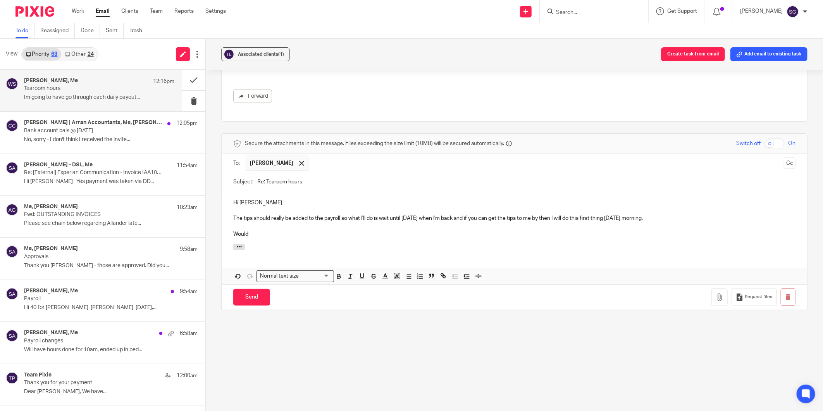
drag, startPoint x: 232, startPoint y: 233, endPoint x: 226, endPoint y: 220, distance: 14.9
click at [226, 220] on div "Hi William The tips should really be added to the payroll so what I'll do is wa…" at bounding box center [515, 217] width 586 height 53
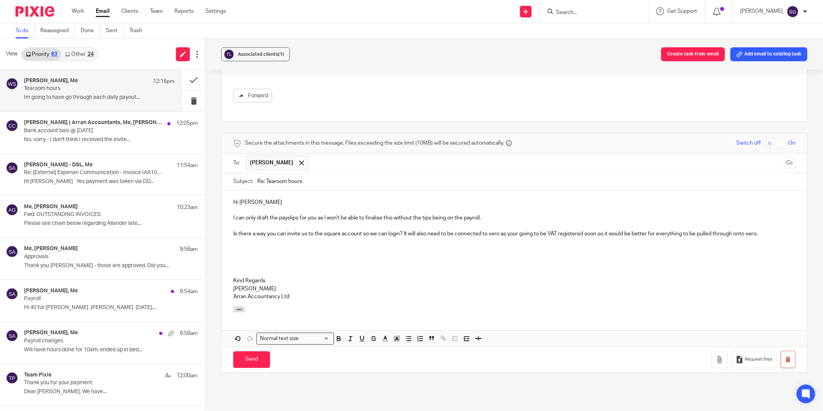
click at [520, 222] on p at bounding box center [514, 226] width 562 height 8
click at [491, 215] on p "I can only draft the payslips for you as I won't be able to finalise this witho…" at bounding box center [514, 218] width 562 height 8
click at [257, 317] on input "Send" at bounding box center [251, 359] width 37 height 17
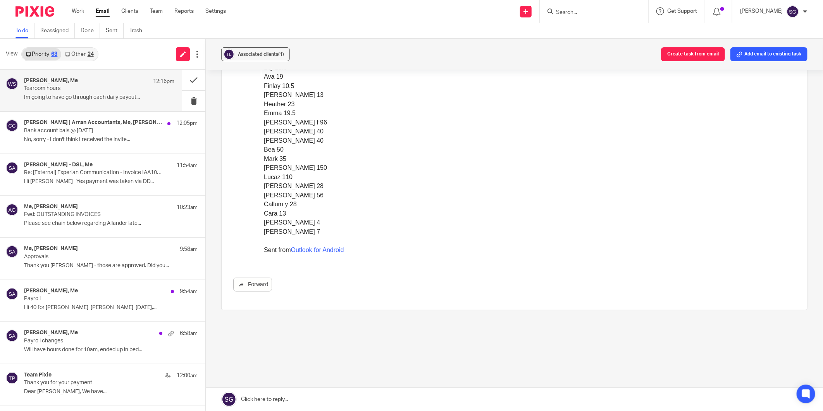
click at [103, 13] on link "Email" at bounding box center [103, 11] width 14 height 8
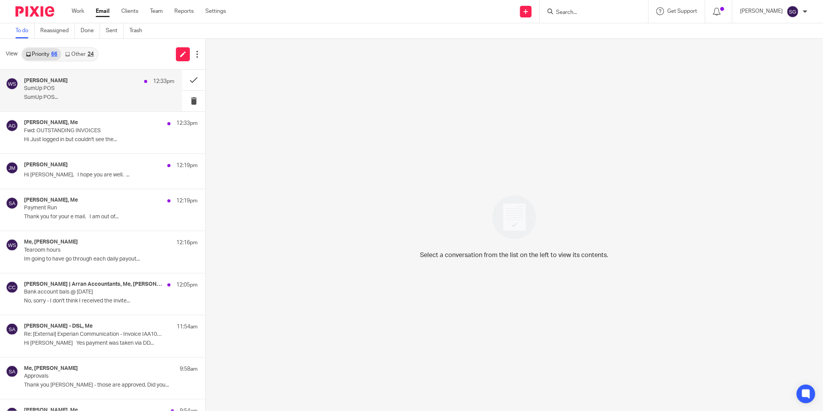
click at [86, 98] on p "SumUp POS..." at bounding box center [99, 97] width 150 height 7
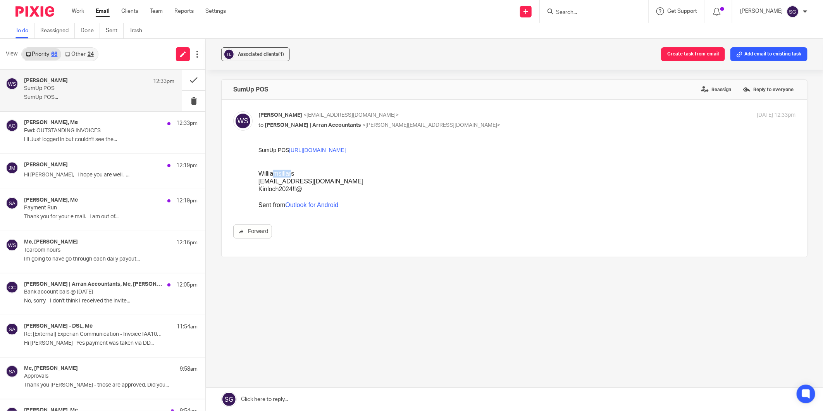
drag, startPoint x: 290, startPoint y: 172, endPoint x: 296, endPoint y: 170, distance: 6.5
click at [296, 170] on div "Williamsillars" at bounding box center [526, 173] width 537 height 8
click at [298, 173] on div "Williamsillars" at bounding box center [526, 173] width 537 height 8
drag, startPoint x: 297, startPoint y: 173, endPoint x: 259, endPoint y: 173, distance: 37.2
click at [259, 173] on div "Williamsillars" at bounding box center [526, 173] width 537 height 8
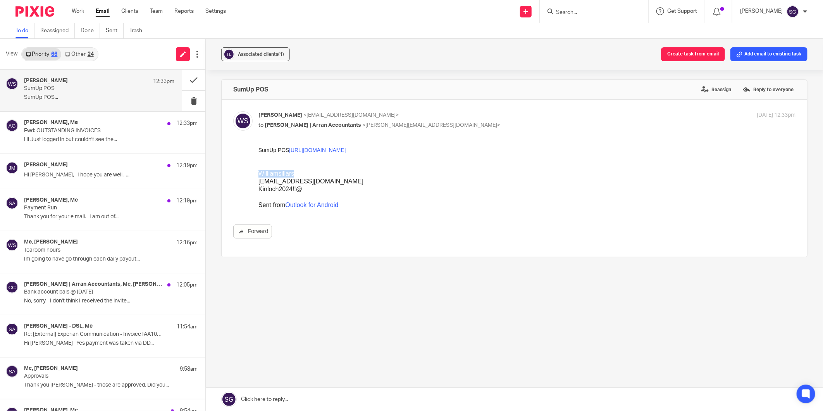
copy div "Williamsillars"
drag, startPoint x: 333, startPoint y: 182, endPoint x: 255, endPoint y: 182, distance: 78.7
click at [258, 182] on html "SumUp POS https://share.google/7QYuk9VMecTb9672z Williamsillars williamsillars@…" at bounding box center [526, 177] width 537 height 63
drag, startPoint x: 255, startPoint y: 182, endPoint x: 271, endPoint y: 180, distance: 16.4
copy div "williamsillars@outlook.com"
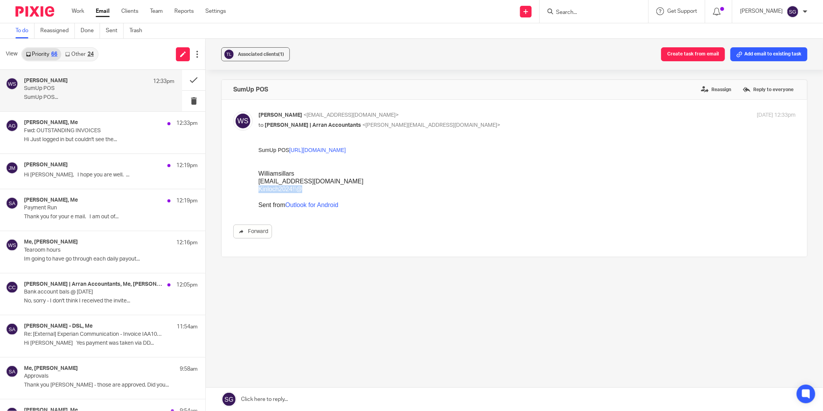
drag, startPoint x: 302, startPoint y: 189, endPoint x: 257, endPoint y: 190, distance: 45.8
click at [258, 190] on html "SumUp POS https://share.google/7QYuk9VMecTb9672z Williamsillars williamsillars@…" at bounding box center [526, 177] width 537 height 63
drag, startPoint x: 257, startPoint y: 190, endPoint x: 268, endPoint y: 189, distance: 11.3
copy div "Kinloch2024!!@"
click at [104, 13] on link "Email" at bounding box center [103, 11] width 14 height 8
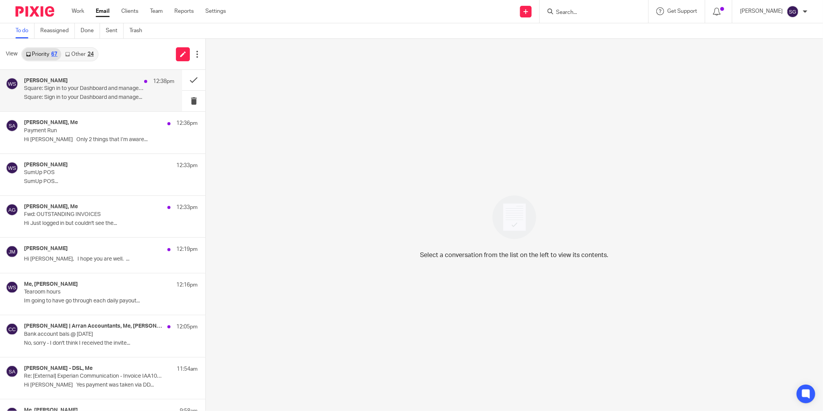
click at [68, 91] on p "Square: Sign in to your Dashboard and manage your business" at bounding box center [84, 88] width 120 height 7
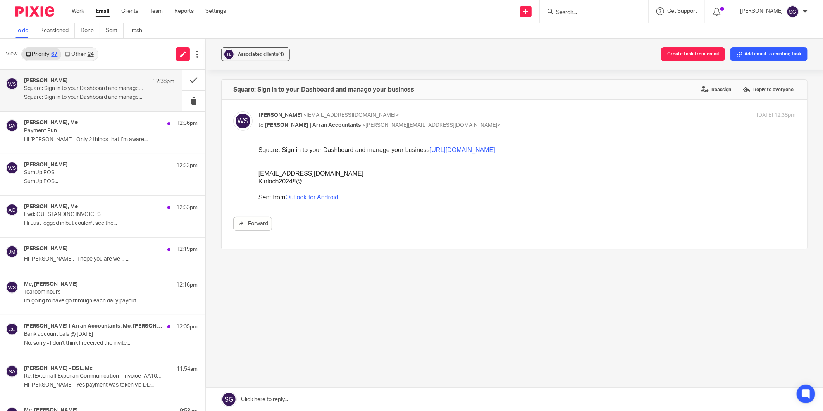
drag, startPoint x: 349, startPoint y: 173, endPoint x: 515, endPoint y: 319, distance: 220.9
click at [258, 173] on div "[EMAIL_ADDRESS][DOMAIN_NAME]" at bounding box center [526, 173] width 537 height 8
copy div "[EMAIL_ADDRESS][DOMAIN_NAME]"
drag, startPoint x: 301, startPoint y: 185, endPoint x: 259, endPoint y: 179, distance: 42.6
click at [259, 179] on div "Kinloch2024!!@" at bounding box center [526, 181] width 537 height 8
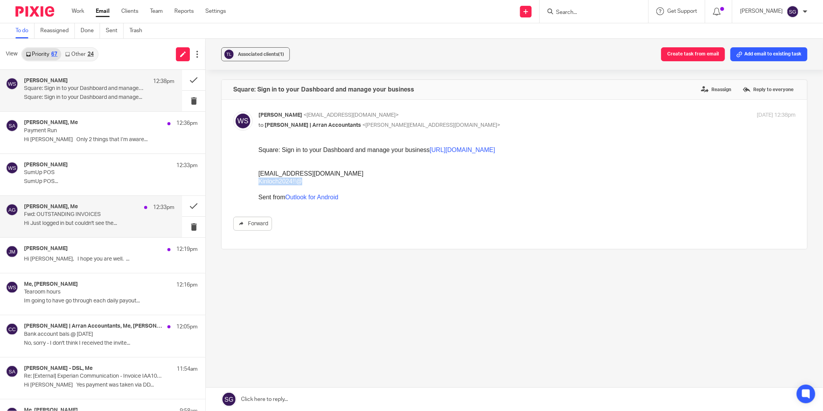
copy div "Kinloch2024!!@"
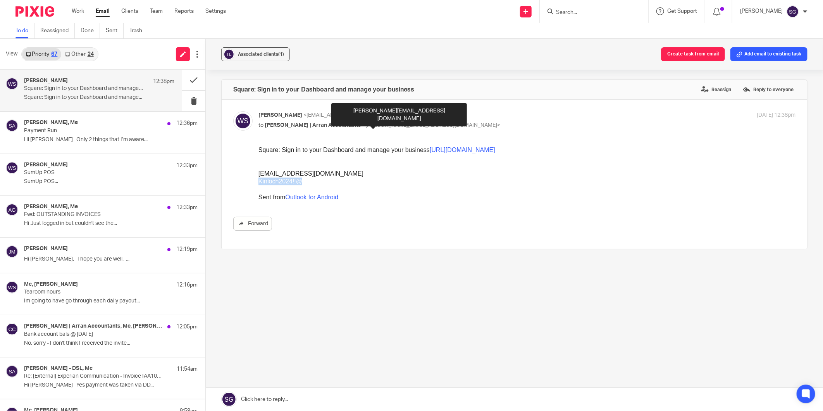
drag, startPoint x: 350, startPoint y: 174, endPoint x: 258, endPoint y: 172, distance: 91.5
click at [258, 172] on div "[EMAIL_ADDRESS][DOMAIN_NAME]" at bounding box center [526, 173] width 537 height 8
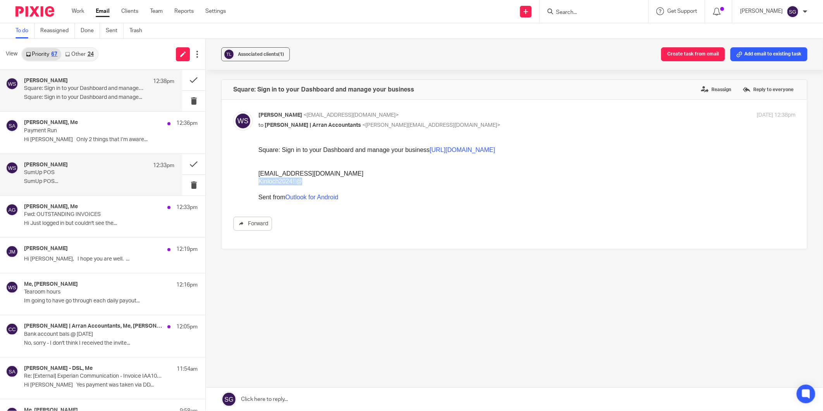
copy div "[EMAIL_ADDRESS][DOMAIN_NAME]"
